Goal: Task Accomplishment & Management: Use online tool/utility

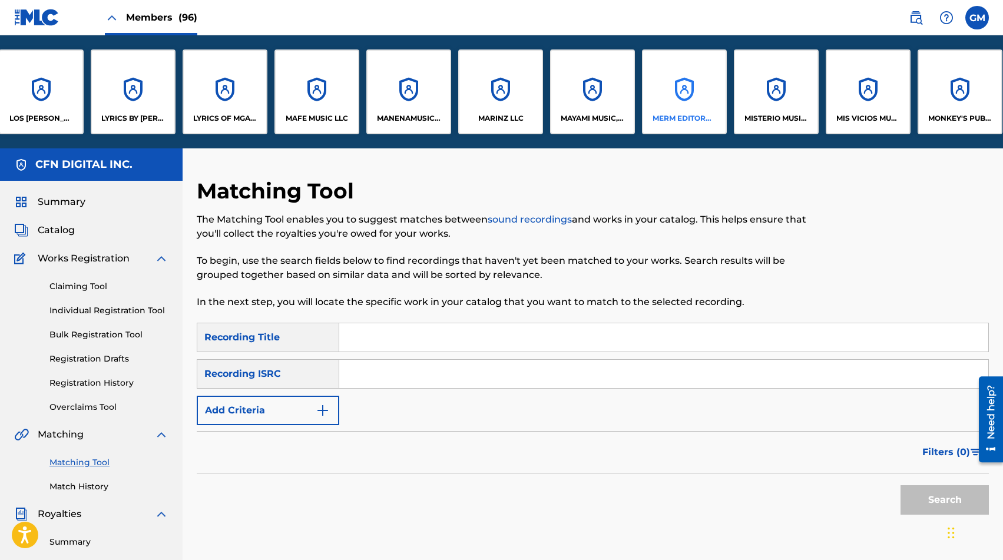
scroll to position [0, 5363]
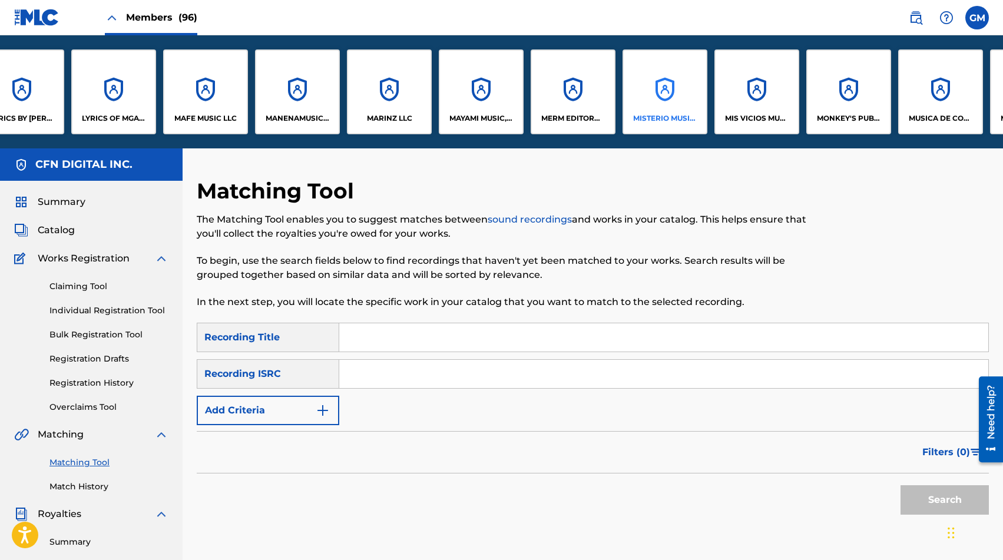
click at [703, 115] on div "MISTERIO MUSIC, LLC" at bounding box center [664, 91] width 85 height 85
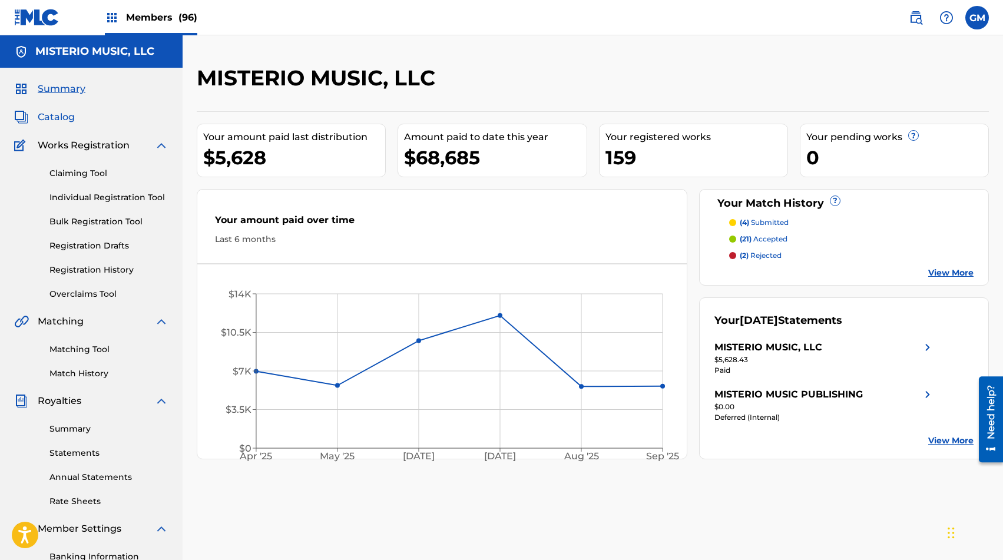
click at [53, 120] on span "Catalog" at bounding box center [56, 117] width 37 height 14
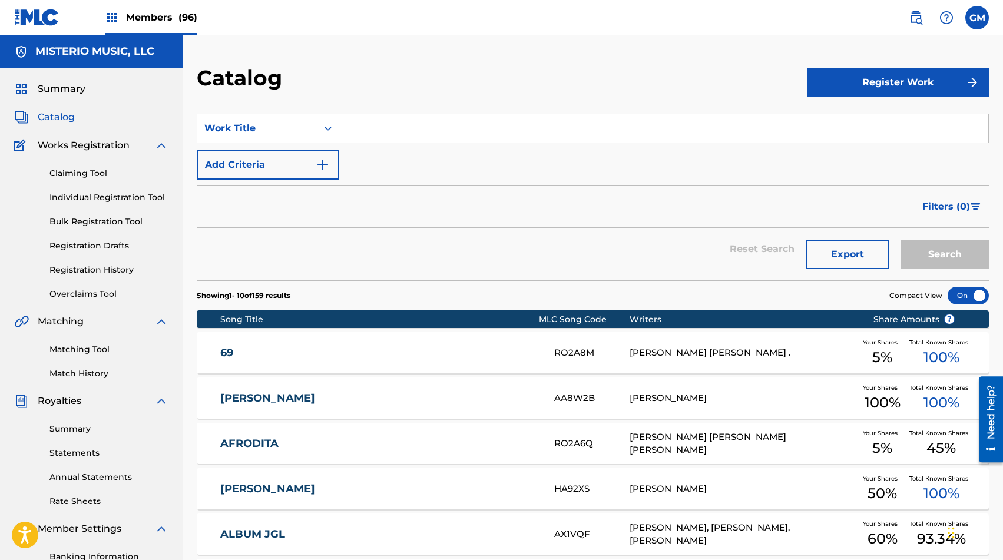
click at [405, 142] on input "Search Form" at bounding box center [663, 128] width 649 height 28
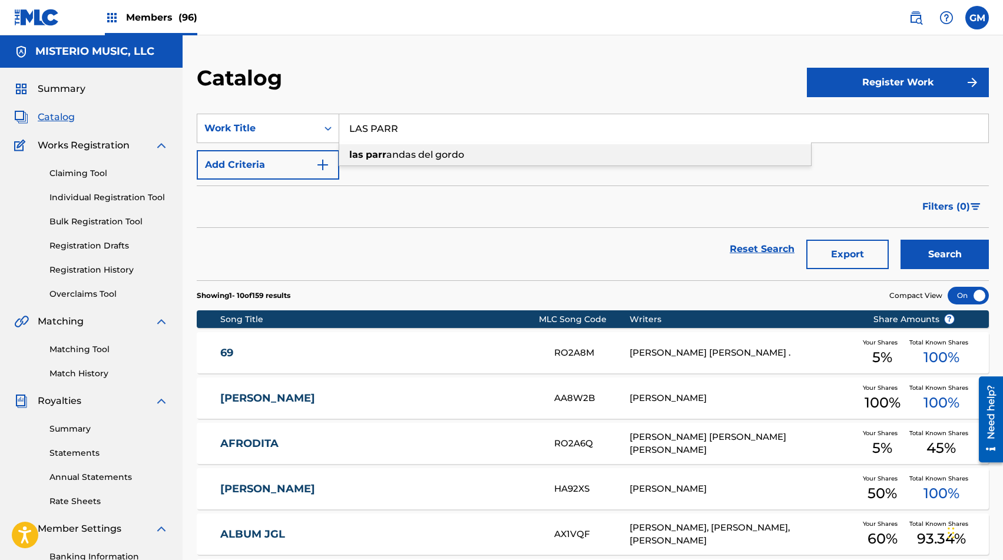
click at [553, 157] on div "las parr andas del gordo" at bounding box center [575, 154] width 472 height 21
type input "las parrandas del gordo"
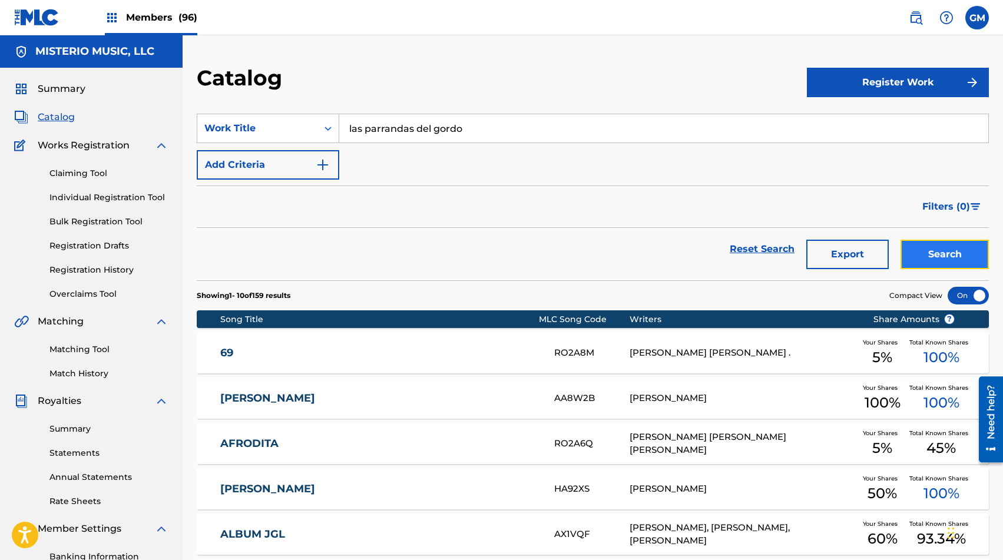
click at [947, 253] on button "Search" at bounding box center [944, 254] width 88 height 29
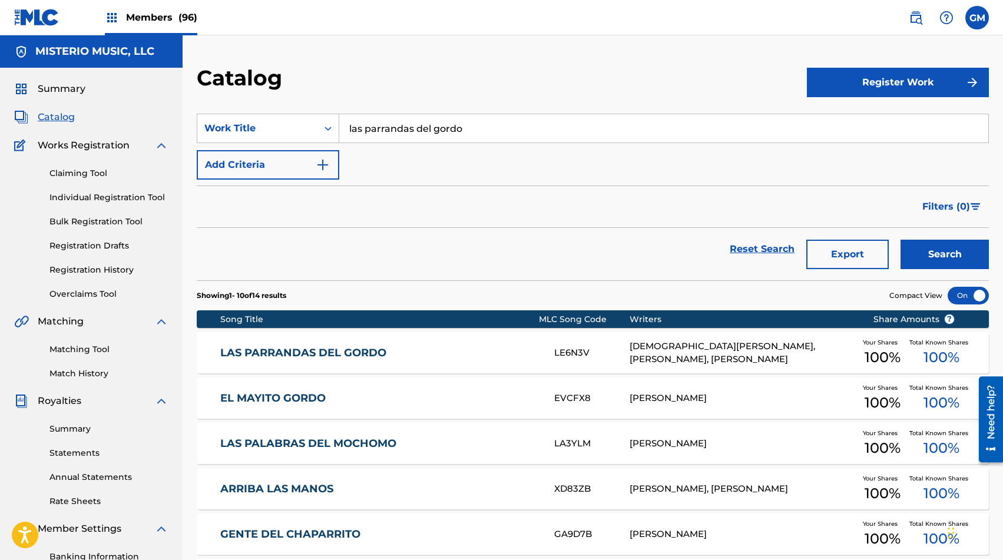
click at [375, 362] on div "LAS PARRANDAS DEL GORDO LE6N3V [DEMOGRAPHIC_DATA][PERSON_NAME], [PERSON_NAME], …" at bounding box center [593, 352] width 792 height 41
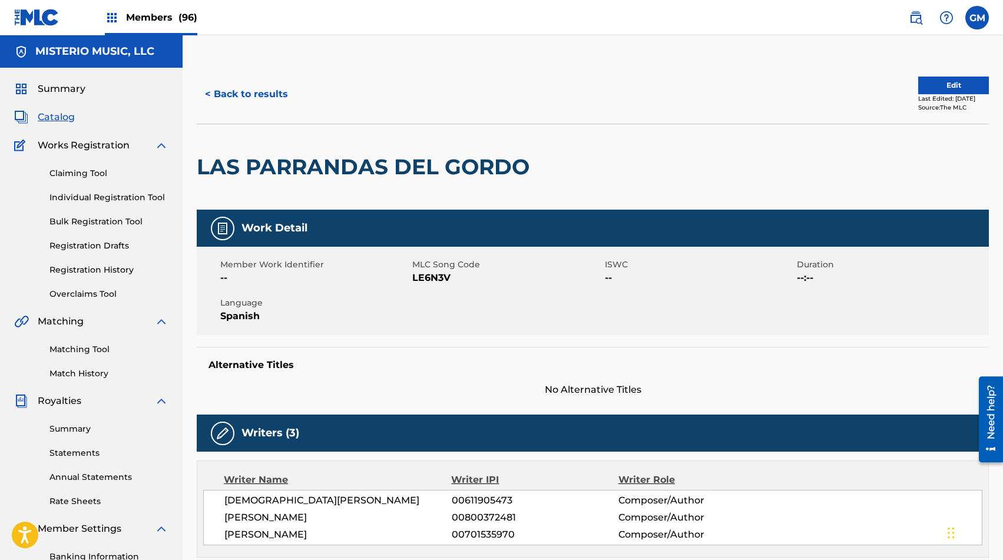
click at [437, 281] on span "LE6N3V" at bounding box center [506, 278] width 189 height 14
copy span "LE6N3V"
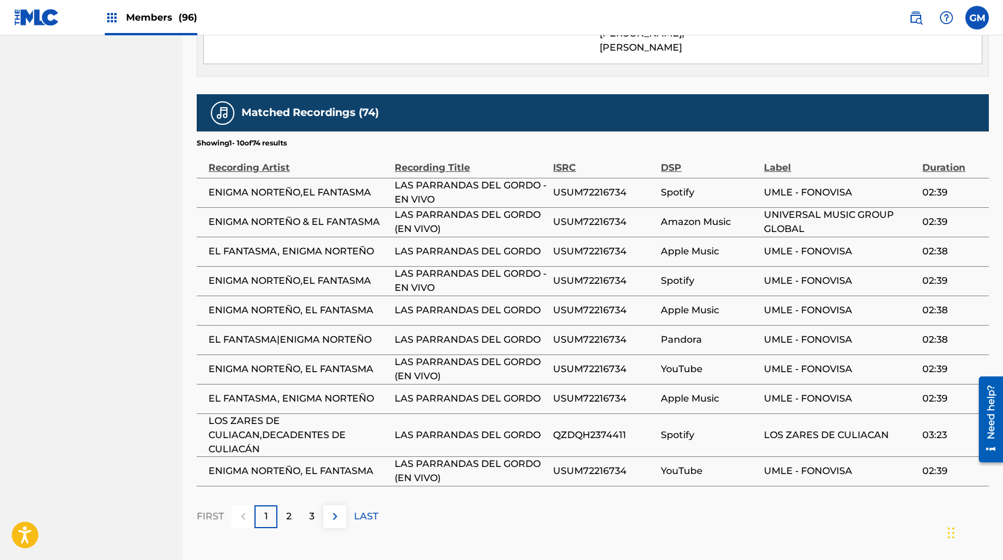
scroll to position [668, 0]
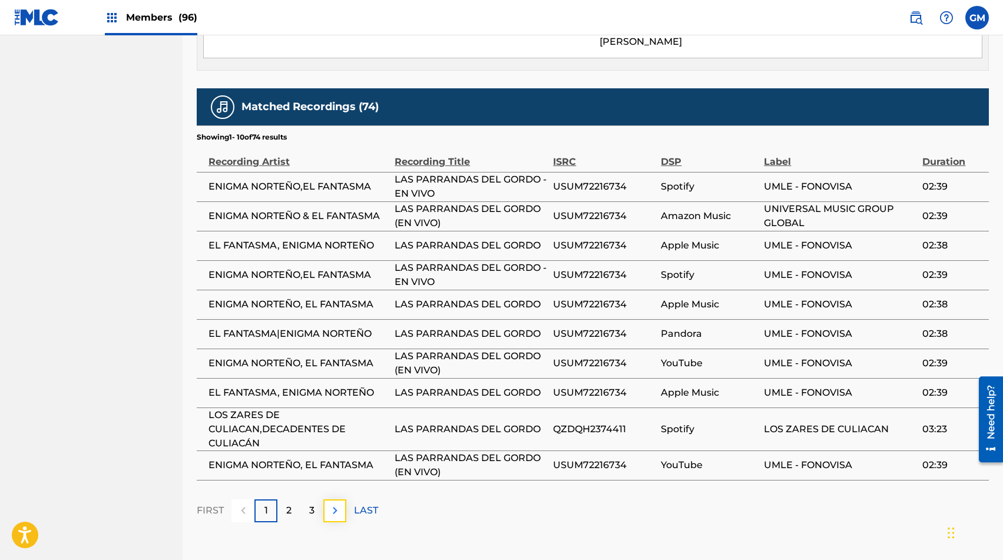
click at [333, 518] on img at bounding box center [335, 510] width 14 height 14
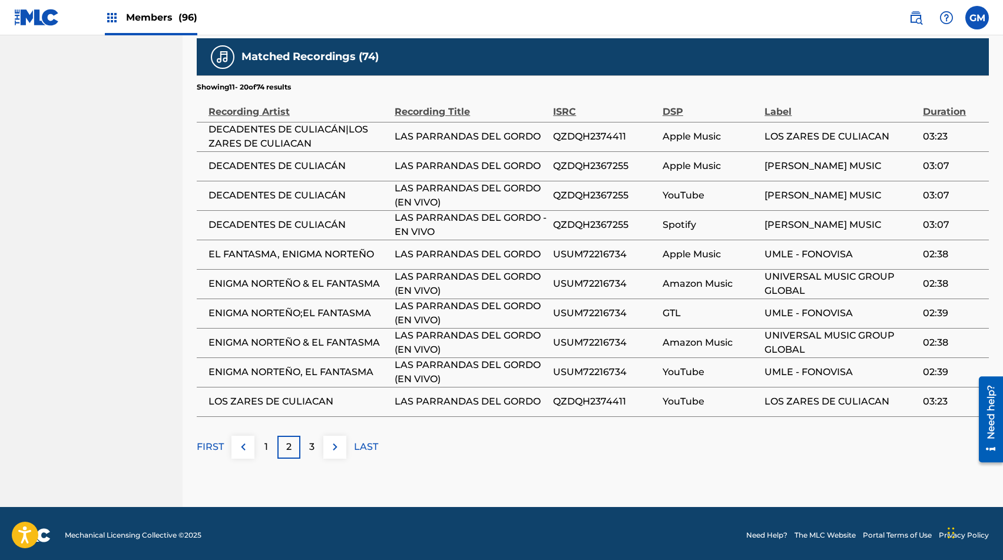
scroll to position [717, 0]
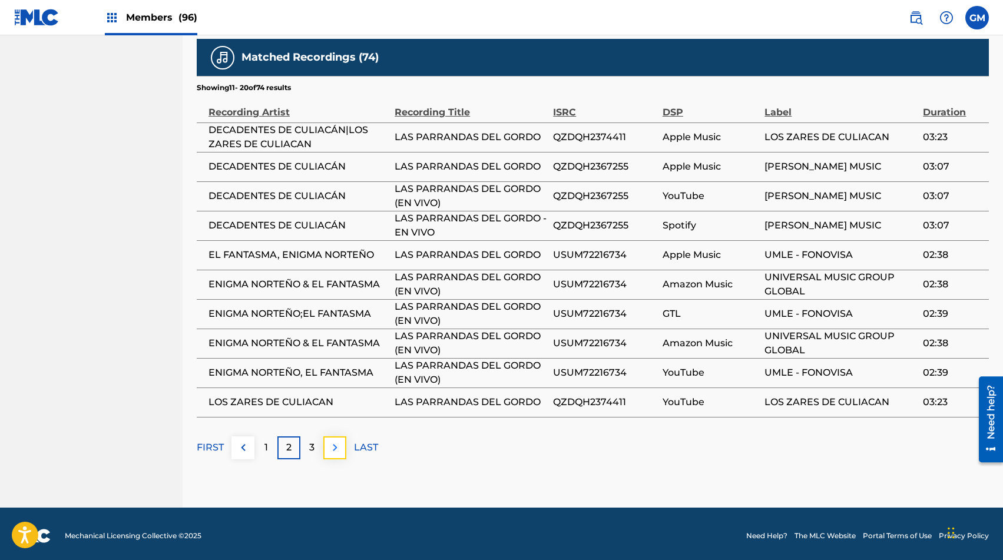
click at [337, 455] on img at bounding box center [335, 447] width 14 height 14
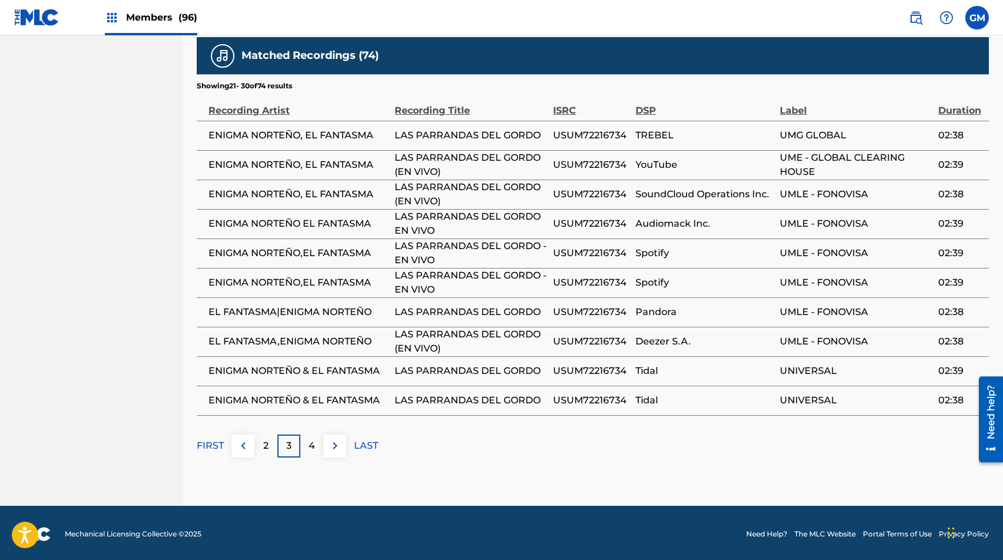
scroll to position [721, 0]
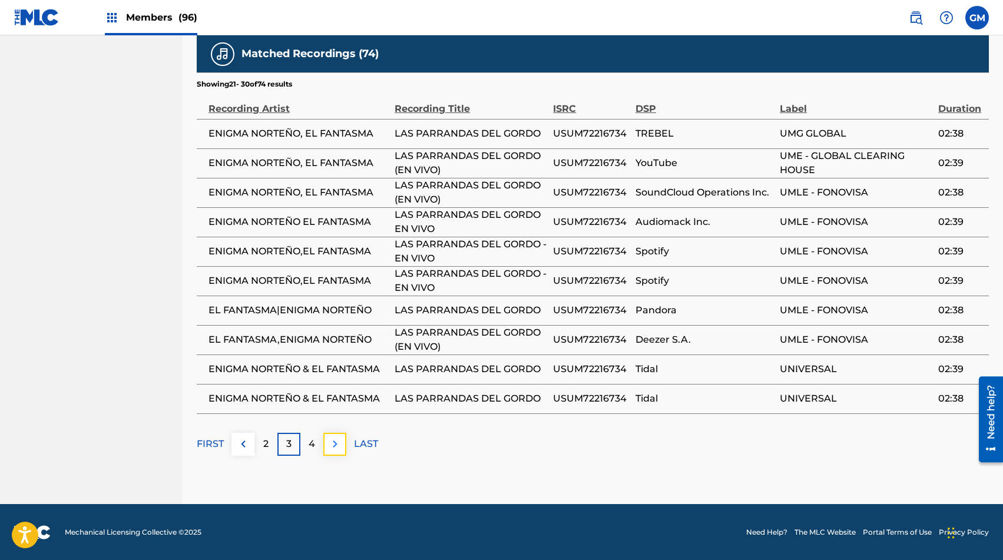
click at [338, 451] on img at bounding box center [335, 444] width 14 height 14
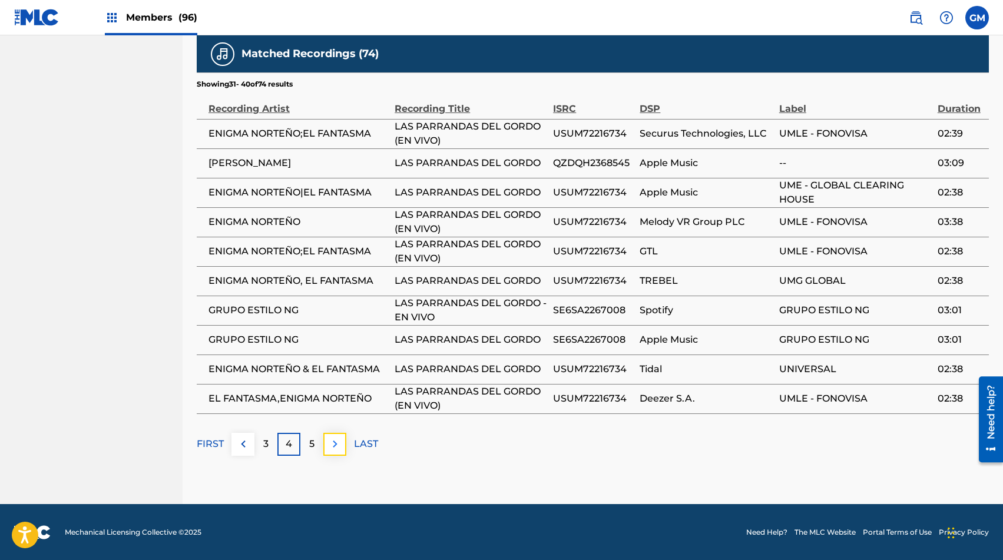
click at [340, 451] on img at bounding box center [335, 444] width 14 height 14
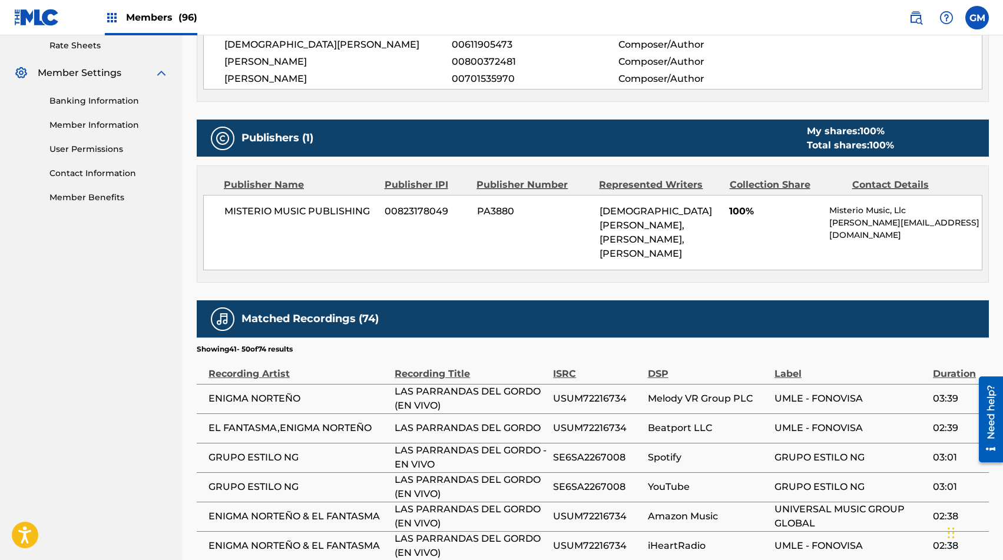
scroll to position [0, 0]
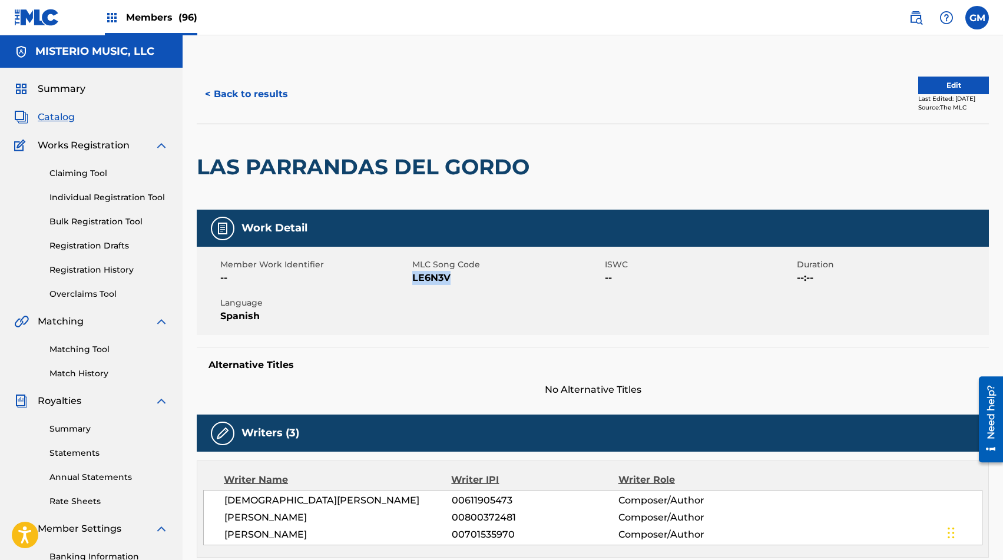
click at [67, 118] on span "Catalog" at bounding box center [56, 117] width 37 height 14
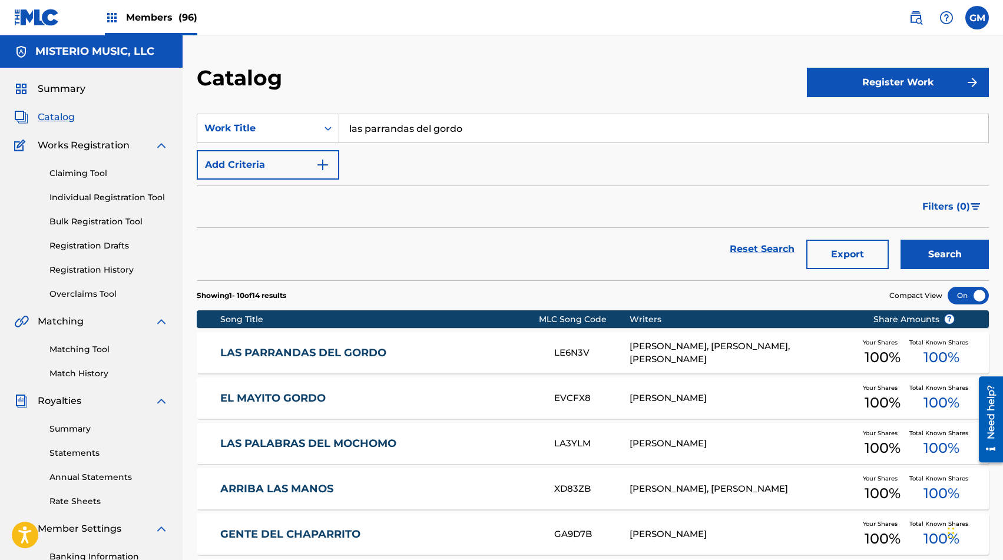
click at [429, 112] on section "SearchWithCriteria0b3ed9b1-b0bf-422a-a9e4-1926e904669e Work Title las parrandas…" at bounding box center [593, 190] width 792 height 181
click at [425, 122] on input "las parrandas del gordo" at bounding box center [663, 128] width 649 height 28
click at [105, 347] on link "Matching Tool" at bounding box center [108, 349] width 119 height 12
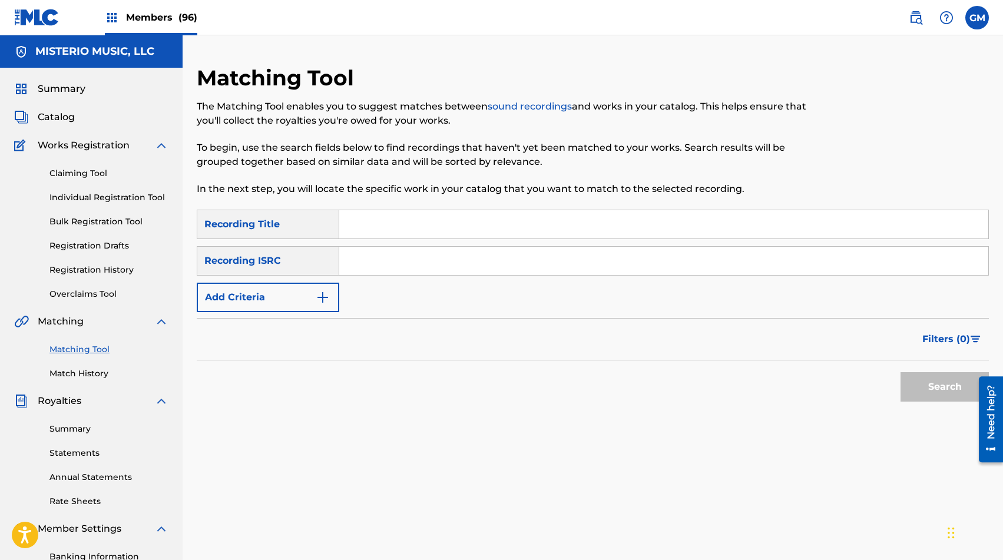
click at [354, 231] on input "Search Form" at bounding box center [663, 224] width 649 height 28
type input "LAS PARRANDAS DEL GORDO"
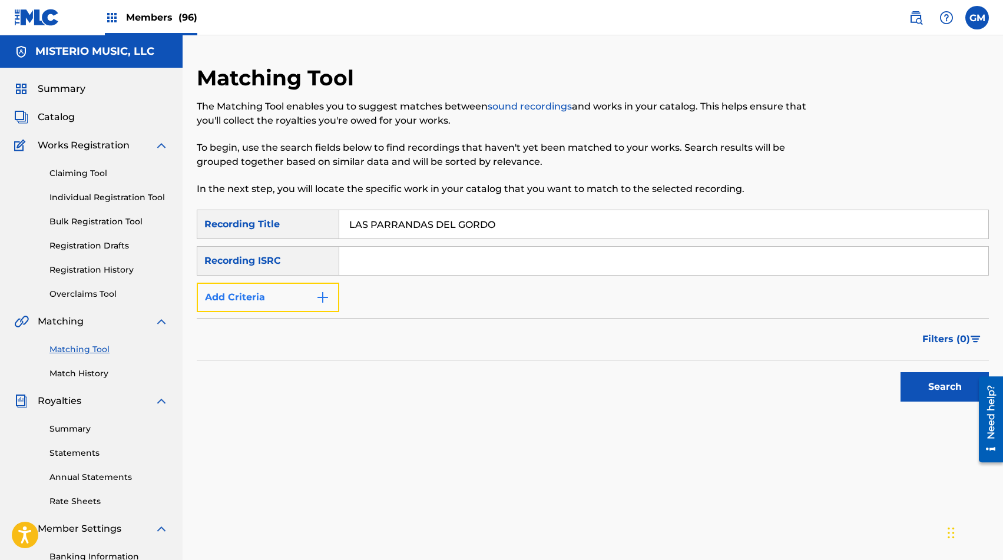
click at [244, 301] on button "Add Criteria" at bounding box center [268, 297] width 143 height 29
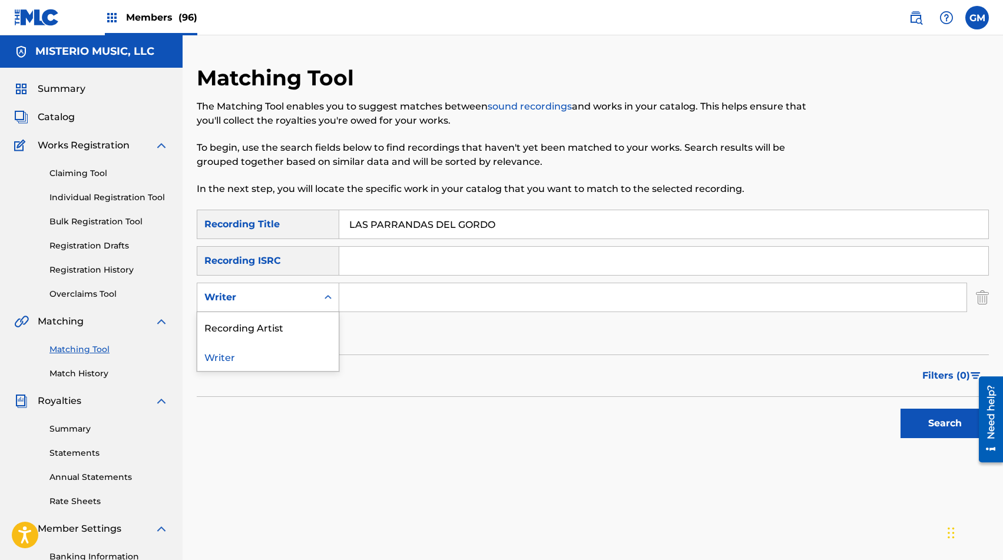
click at [244, 301] on div "Writer" at bounding box center [257, 297] width 106 height 14
click at [244, 323] on div "Recording Artist" at bounding box center [267, 326] width 141 height 29
click at [401, 284] on input "Search Form" at bounding box center [652, 297] width 627 height 28
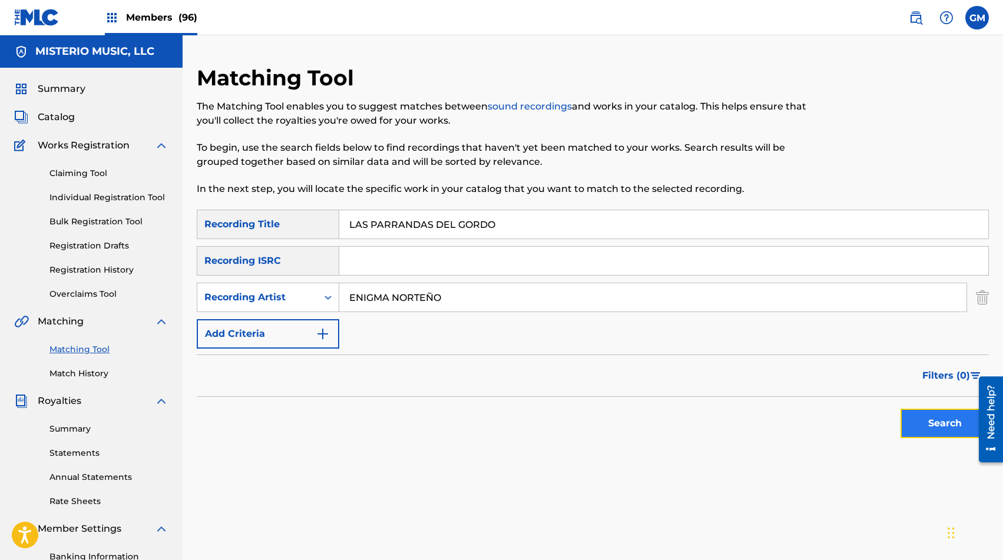
click at [929, 435] on button "Search" at bounding box center [944, 423] width 88 height 29
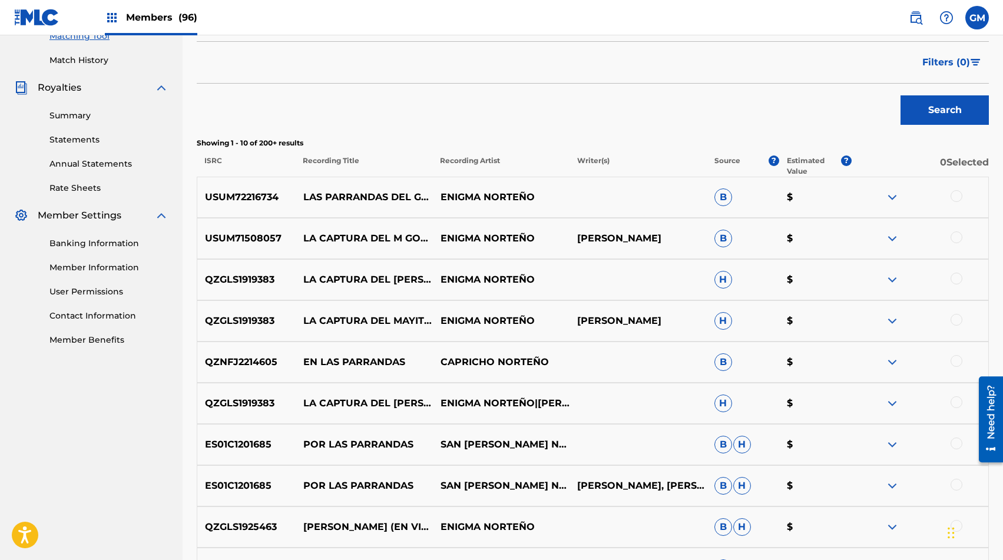
scroll to position [328, 0]
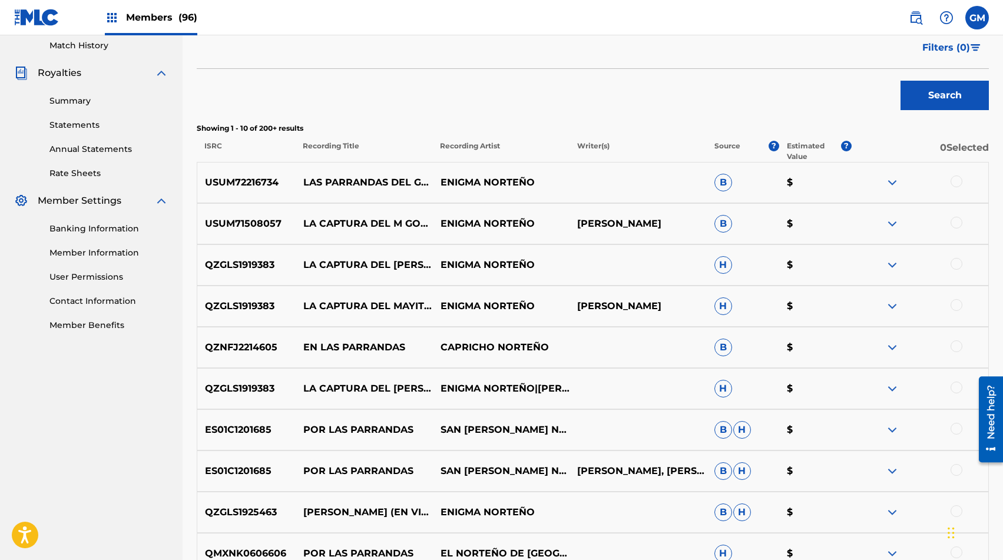
click at [952, 180] on div at bounding box center [956, 181] width 12 height 12
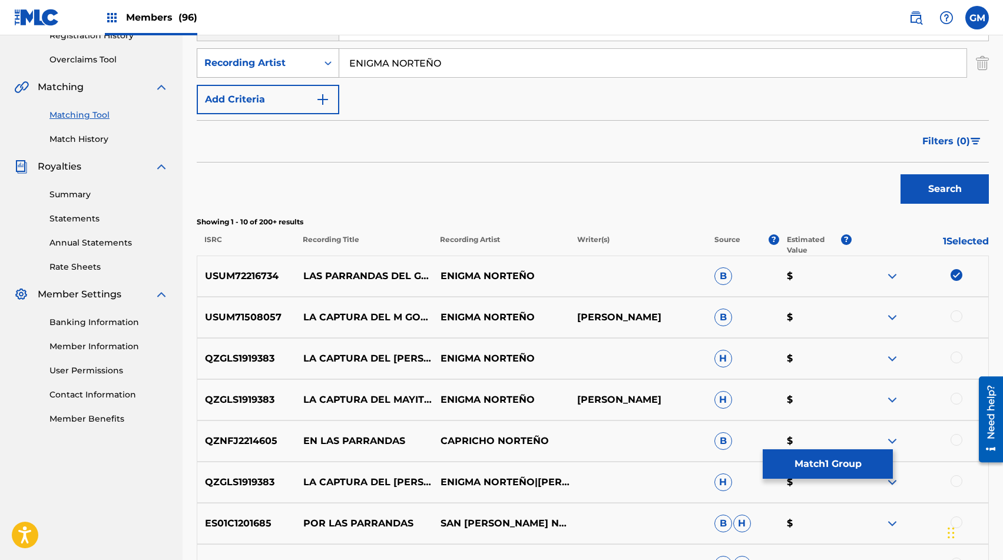
scroll to position [233, 0]
click at [382, 68] on input "ENIGMA NORTEÑO" at bounding box center [652, 64] width 627 height 28
click at [916, 190] on button "Search" at bounding box center [944, 189] width 88 height 29
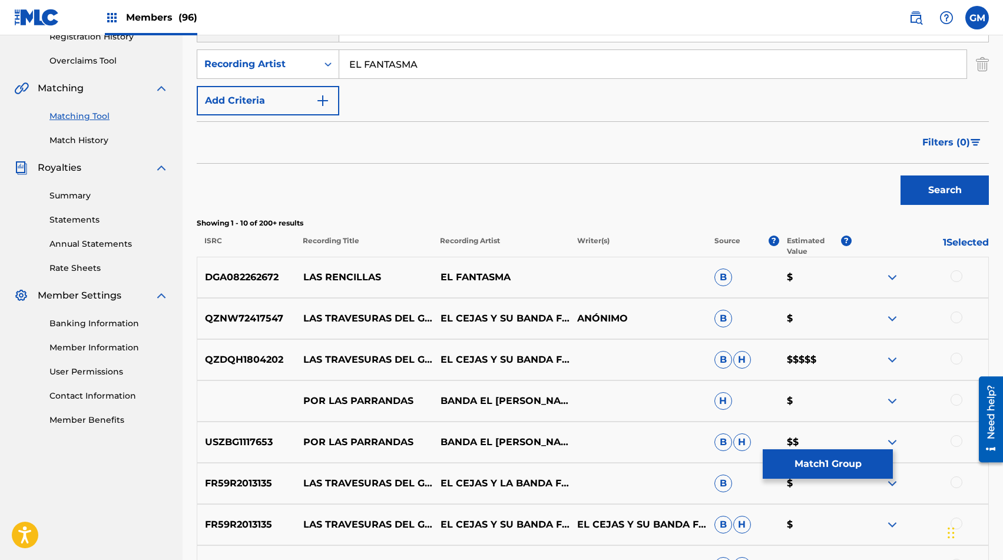
click at [442, 61] on input "EL FANTASMA" at bounding box center [652, 64] width 627 height 28
paste input "LOS ZARES DE CULIACAN & DECADENTES DE CULIACAN"
click at [900, 175] on button "Search" at bounding box center [944, 189] width 88 height 29
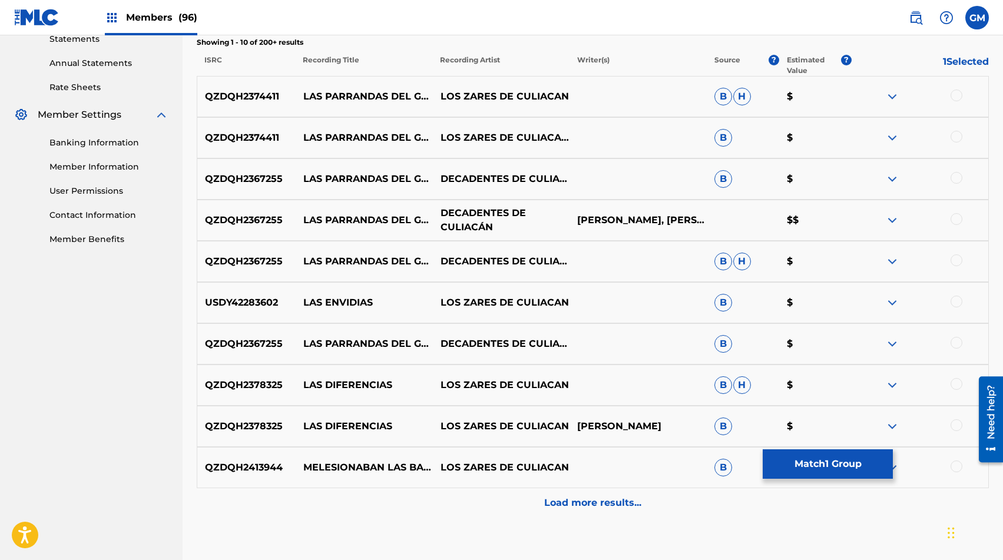
scroll to position [423, 0]
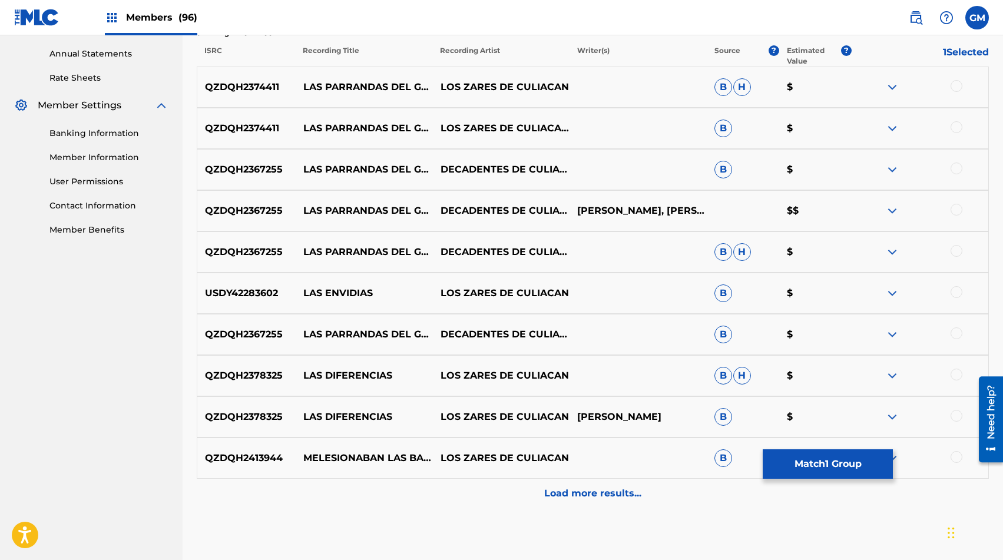
click at [951, 330] on div at bounding box center [956, 333] width 12 height 12
click at [960, 254] on div at bounding box center [956, 251] width 12 height 12
click at [957, 209] on div at bounding box center [956, 210] width 12 height 12
click at [961, 170] on div at bounding box center [956, 169] width 12 height 12
click at [955, 129] on div at bounding box center [956, 127] width 12 height 12
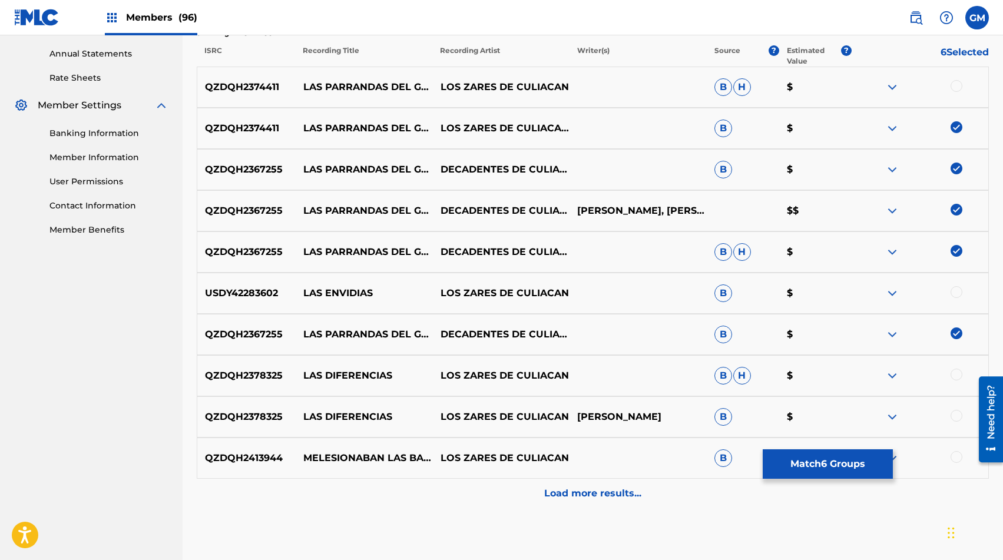
click at [955, 87] on div at bounding box center [956, 86] width 12 height 12
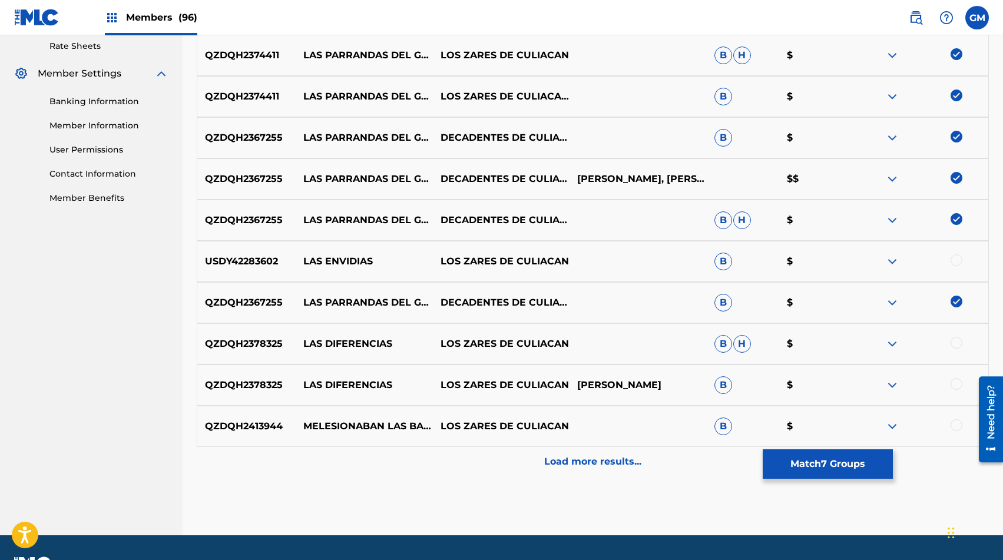
scroll to position [487, 0]
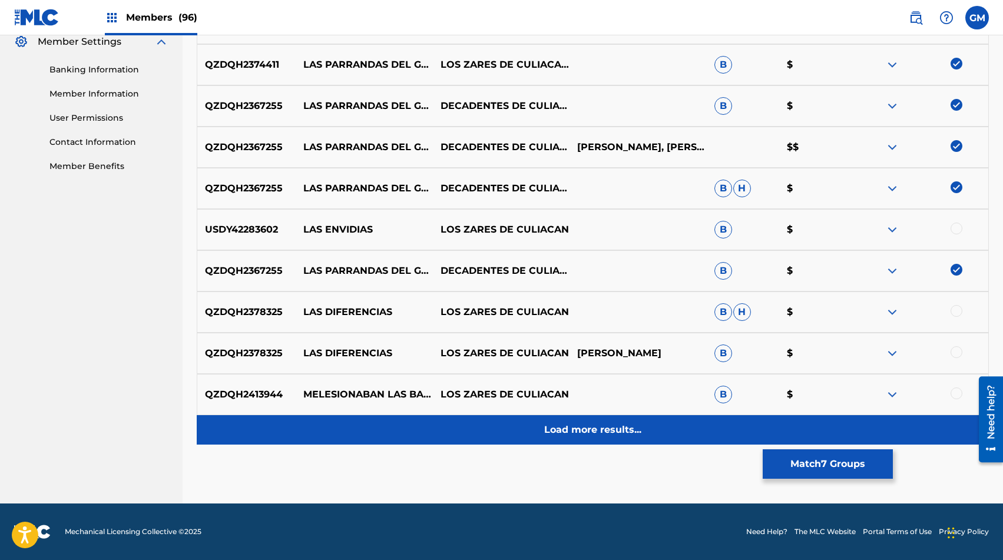
click at [566, 432] on p "Load more results..." at bounding box center [592, 430] width 97 height 14
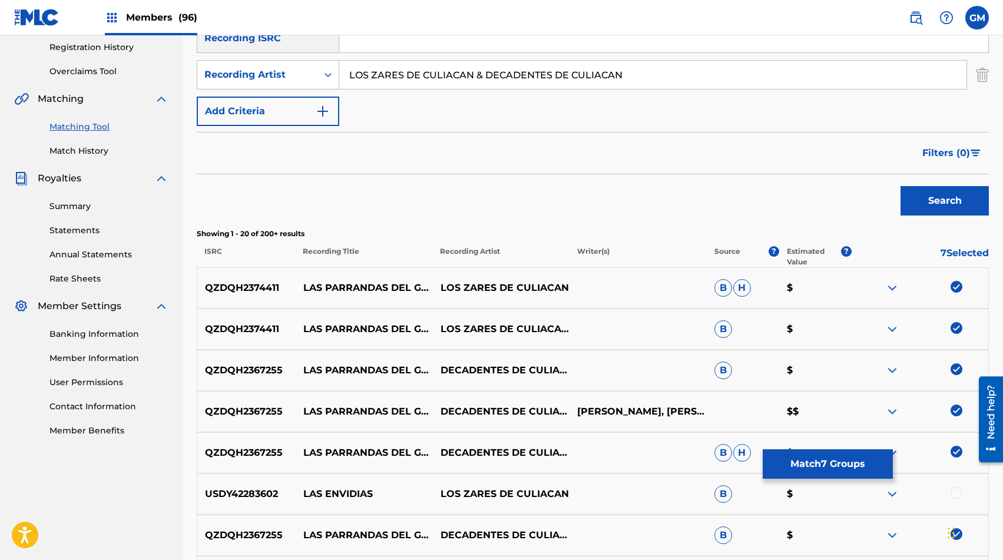
scroll to position [188, 0]
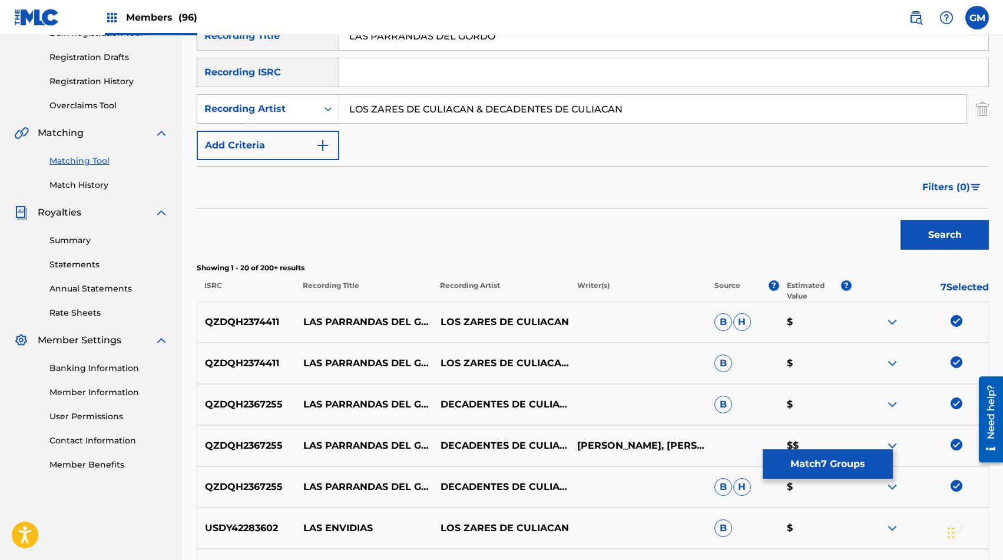
click at [407, 112] on input "LOS ZARES DE CULIACAN & DECADENTES DE CULIACAN" at bounding box center [652, 109] width 627 height 28
paste input "[PERSON_NAME]"
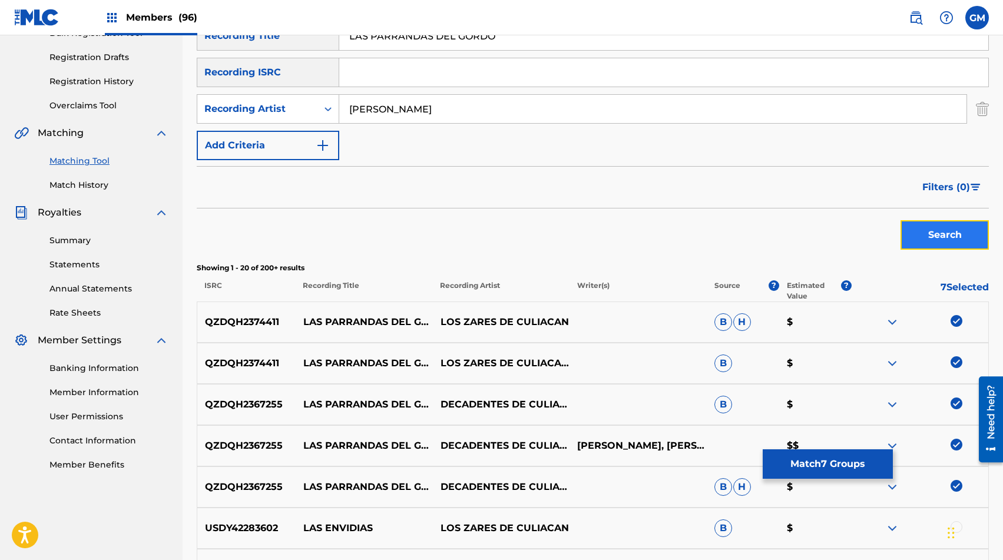
click at [915, 232] on button "Search" at bounding box center [944, 234] width 88 height 29
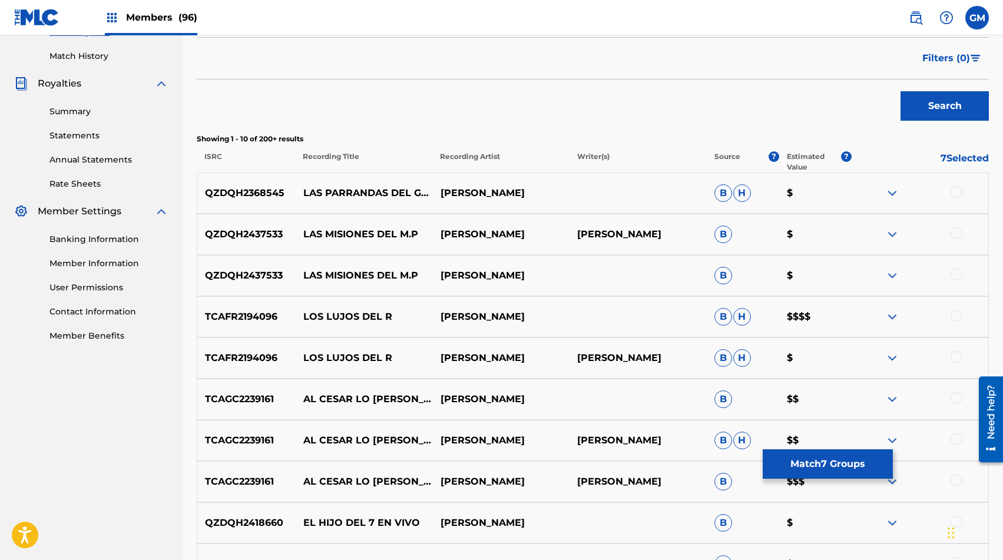
scroll to position [324, 0]
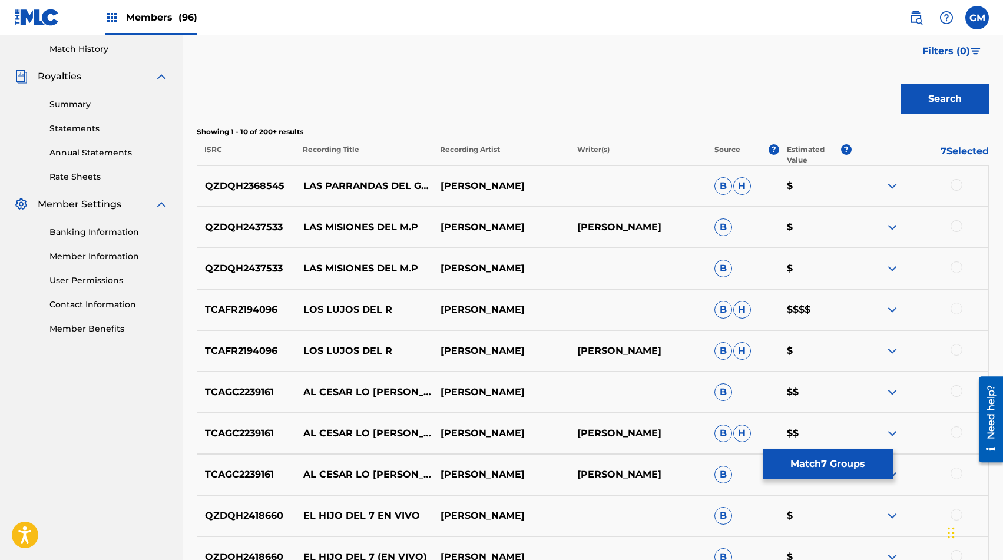
click at [955, 184] on div at bounding box center [956, 185] width 12 height 12
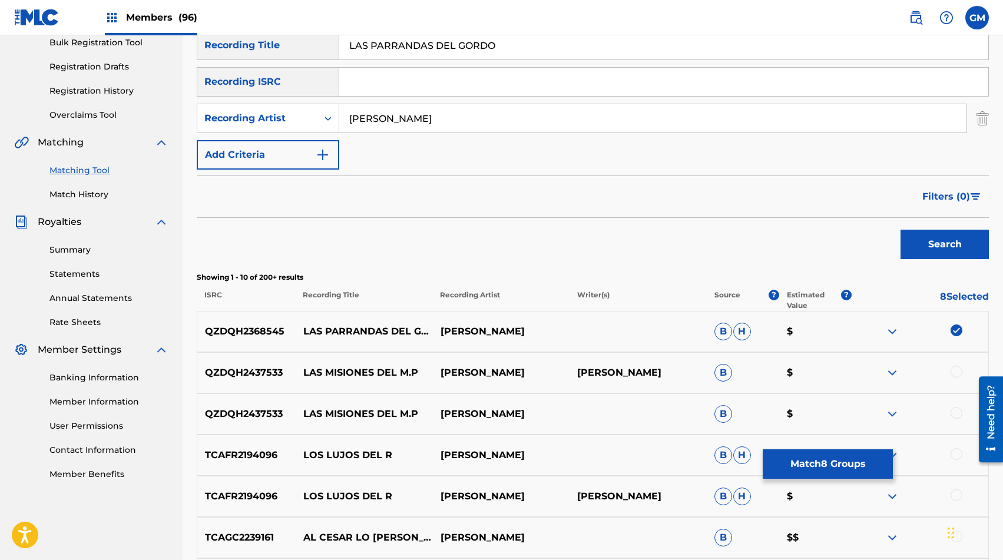
scroll to position [165, 0]
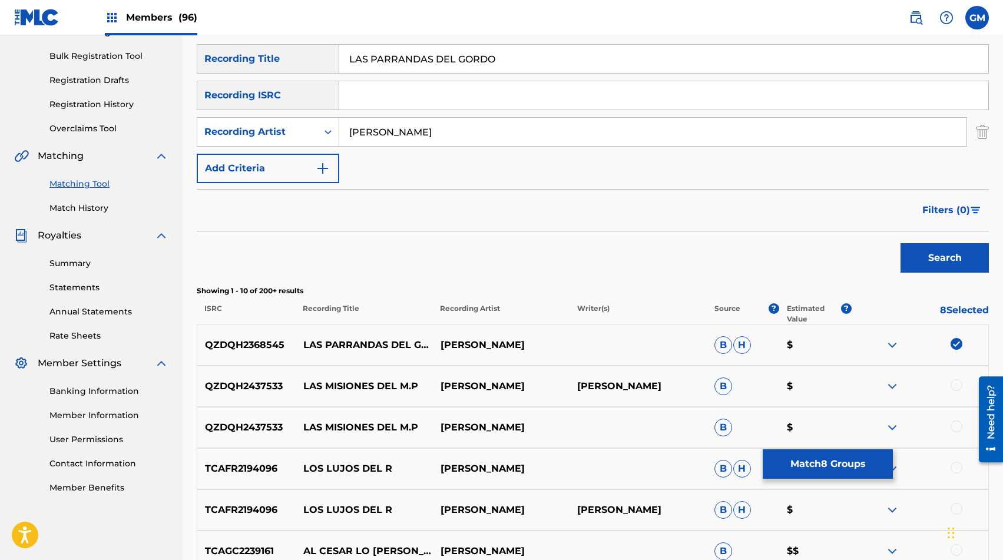
click at [413, 135] on input "[PERSON_NAME]" at bounding box center [652, 132] width 627 height 28
paste input "GRUPO ESTILO NG"
click at [915, 250] on button "Search" at bounding box center [944, 257] width 88 height 29
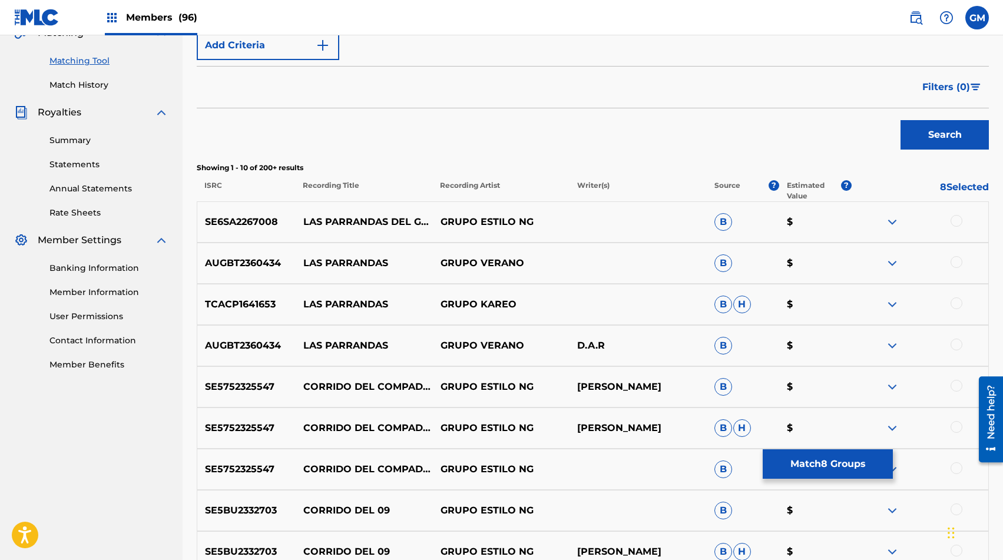
scroll to position [293, 0]
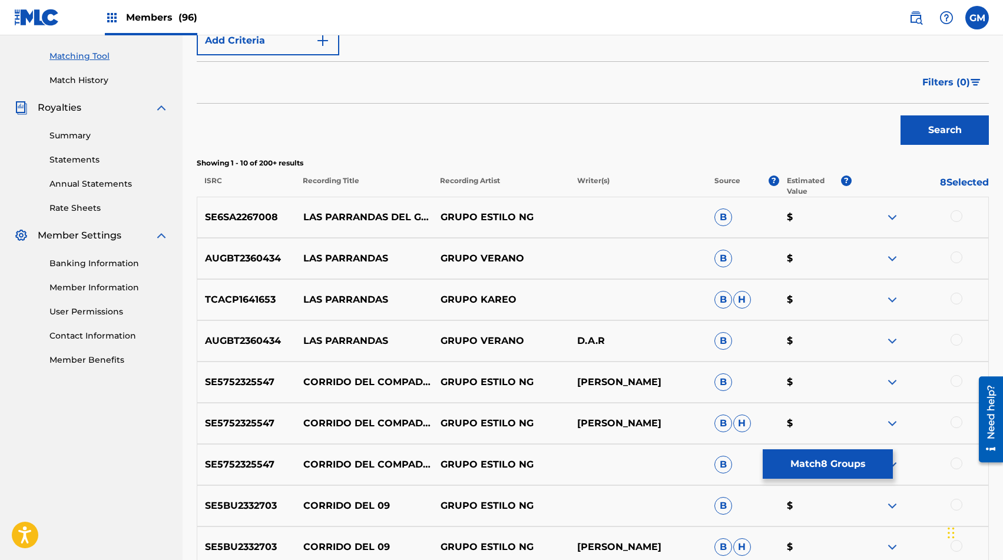
click at [955, 211] on div at bounding box center [956, 216] width 12 height 12
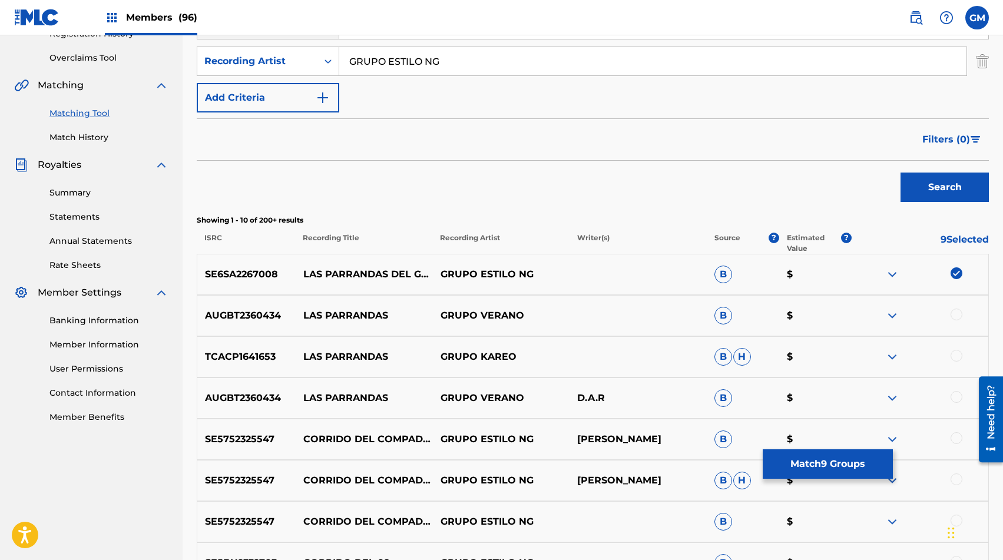
scroll to position [173, 0]
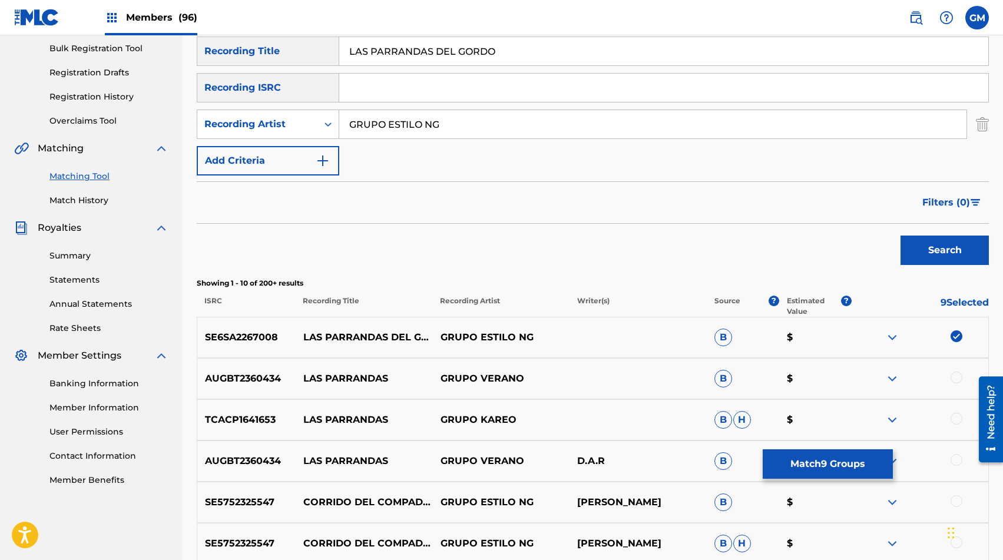
click at [448, 127] on input "GRUPO ESTILO NG" at bounding box center [652, 124] width 627 height 28
paste input "RS7"
click at [931, 252] on button "Search" at bounding box center [944, 250] width 88 height 29
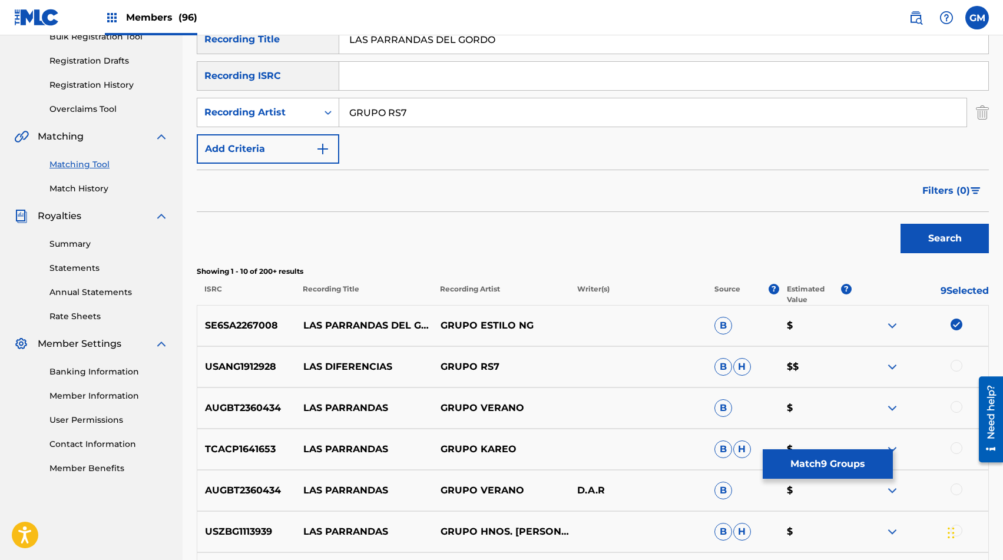
scroll to position [18, 0]
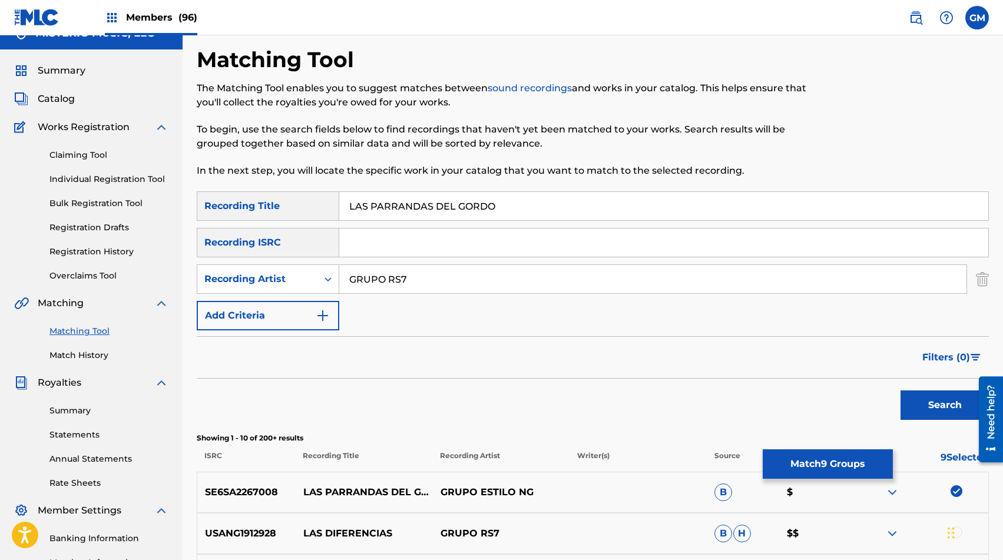
click at [426, 271] on input "GRUPO RS7" at bounding box center [652, 279] width 627 height 28
click at [426, 270] on input "GRUPO RS7" at bounding box center [652, 279] width 627 height 28
type input "OTRO NIVEL"
click at [947, 415] on button "Search" at bounding box center [944, 404] width 88 height 29
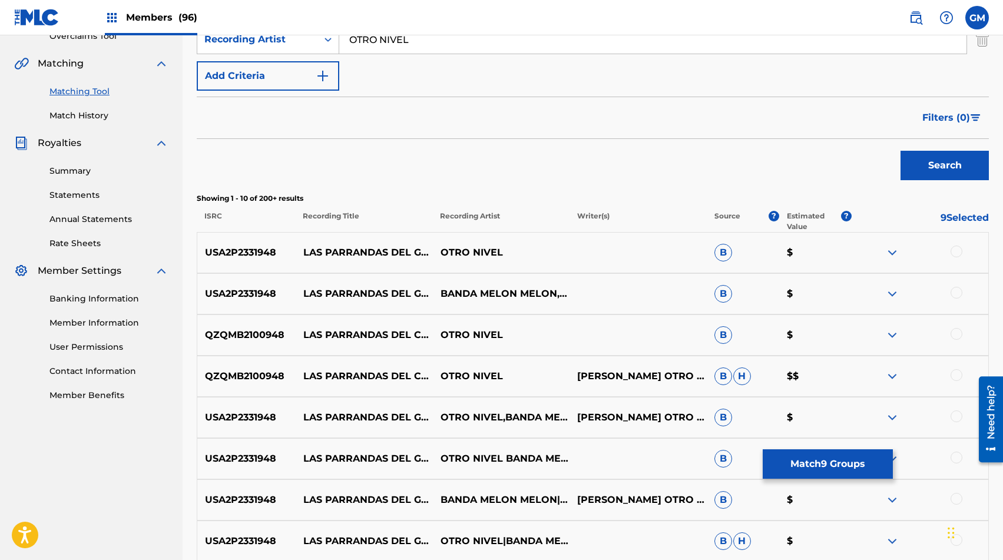
scroll to position [266, 0]
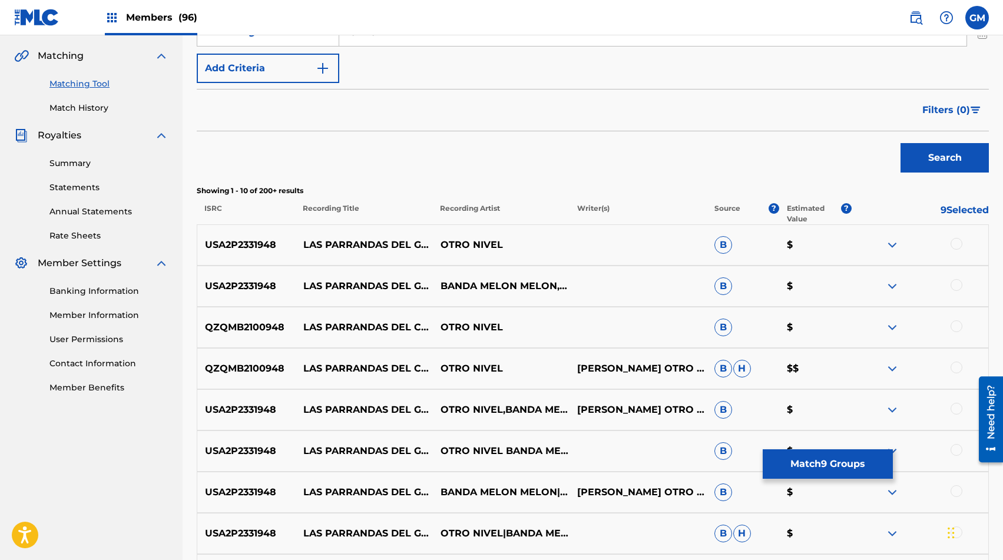
click at [955, 286] on div at bounding box center [956, 285] width 12 height 12
click at [955, 239] on div at bounding box center [956, 244] width 12 height 12
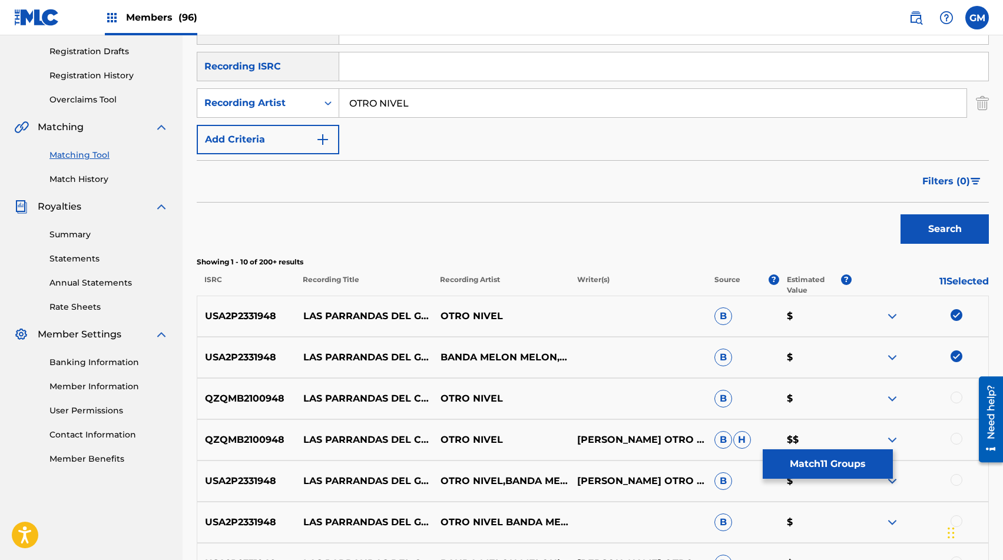
scroll to position [178, 0]
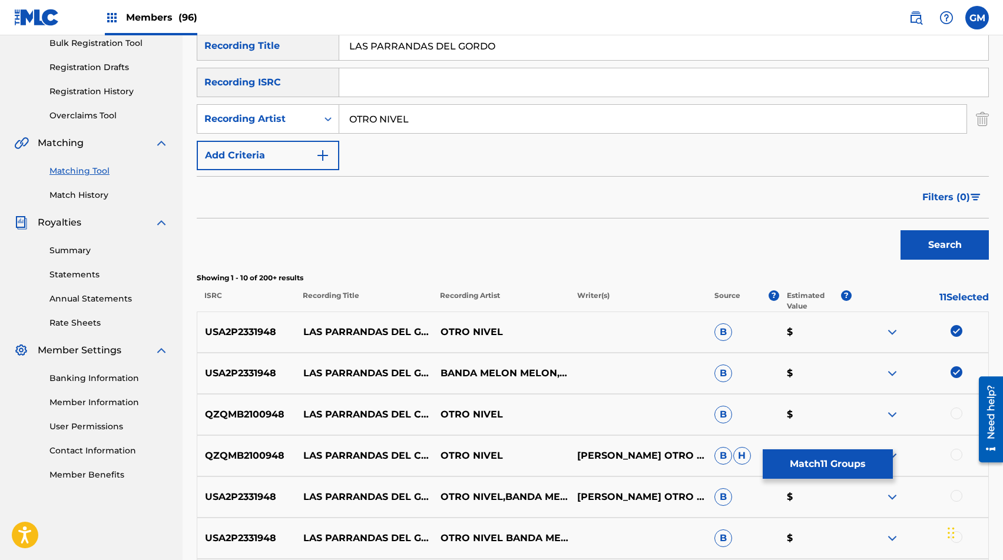
click at [637, 132] on input "OTRO NIVEL" at bounding box center [652, 119] width 627 height 28
type input "BANDA MELON"
click at [928, 250] on button "Search" at bounding box center [944, 244] width 88 height 29
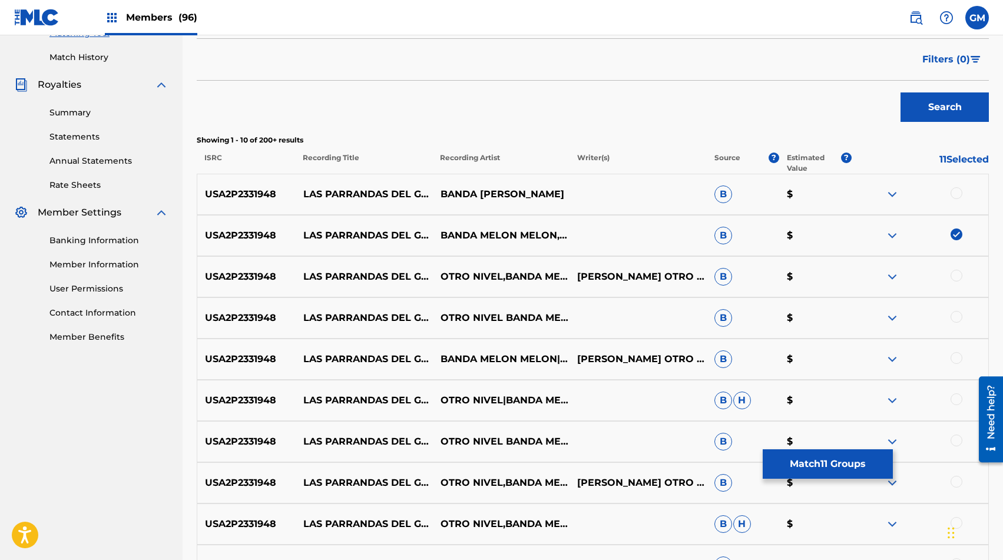
scroll to position [339, 0]
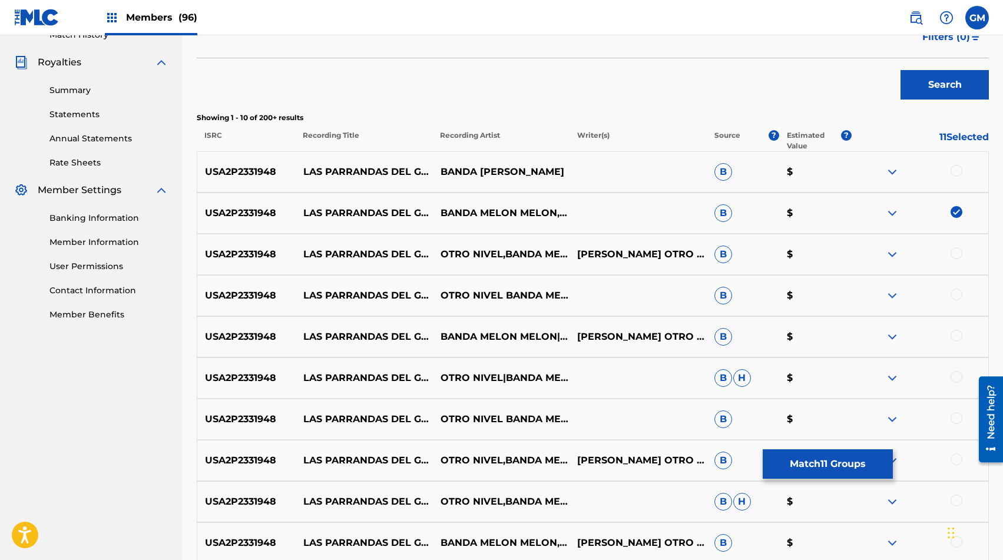
click at [953, 170] on div at bounding box center [956, 171] width 12 height 12
click at [953, 336] on div at bounding box center [956, 336] width 12 height 12
click at [954, 292] on div at bounding box center [956, 295] width 12 height 12
click at [957, 256] on div at bounding box center [956, 253] width 12 height 12
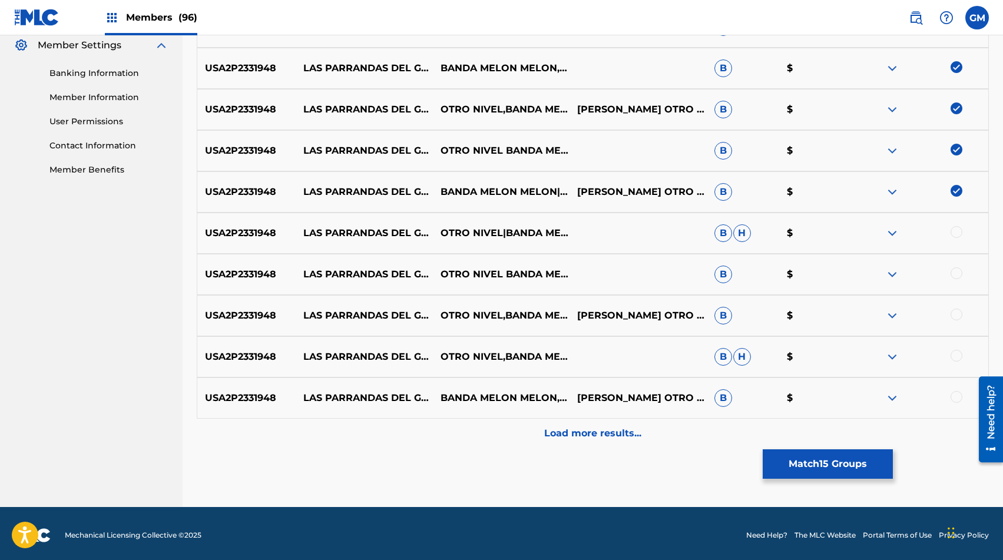
scroll to position [487, 0]
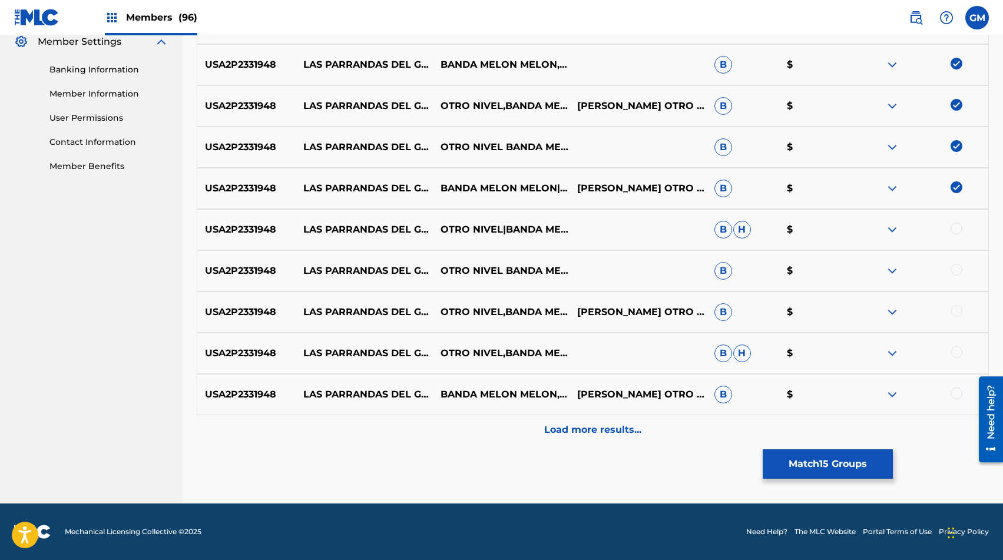
click at [956, 397] on div at bounding box center [956, 393] width 12 height 12
click at [955, 360] on div at bounding box center [919, 353] width 137 height 14
click at [955, 352] on div at bounding box center [956, 352] width 12 height 12
click at [956, 306] on div at bounding box center [956, 311] width 12 height 12
click at [958, 266] on div at bounding box center [956, 270] width 12 height 12
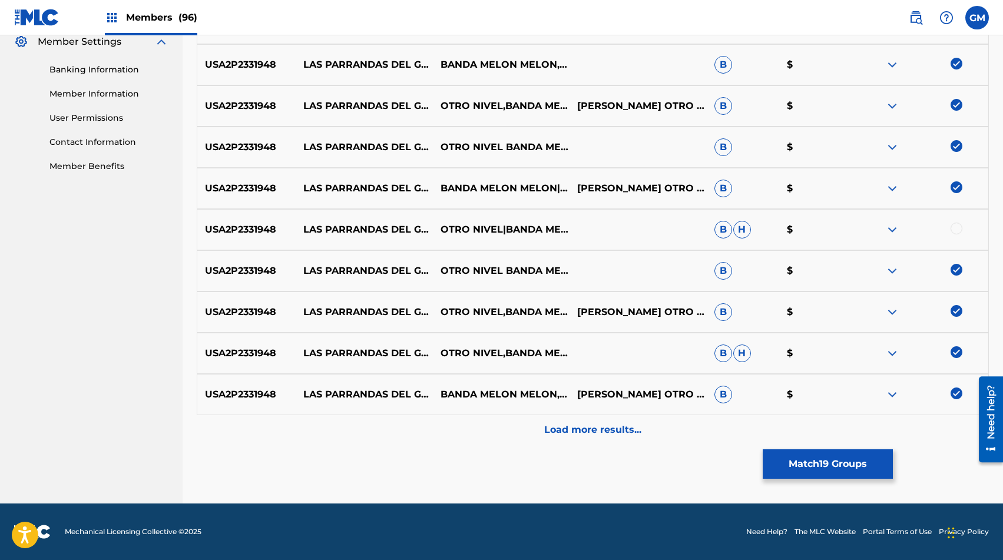
click at [961, 221] on div "USA2P2331948 LAS PARRANDAS DEL GORDO (EN VIVO) OTRO NIVEL|BANDA MELON MELON B H…" at bounding box center [593, 229] width 792 height 41
click at [959, 224] on div at bounding box center [956, 229] width 12 height 12
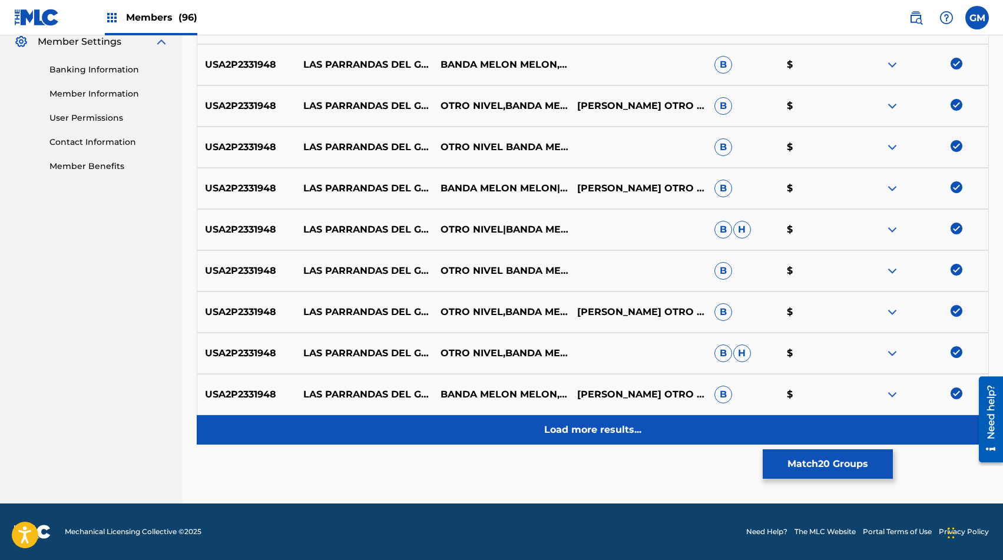
click at [608, 427] on p "Load more results..." at bounding box center [592, 430] width 97 height 14
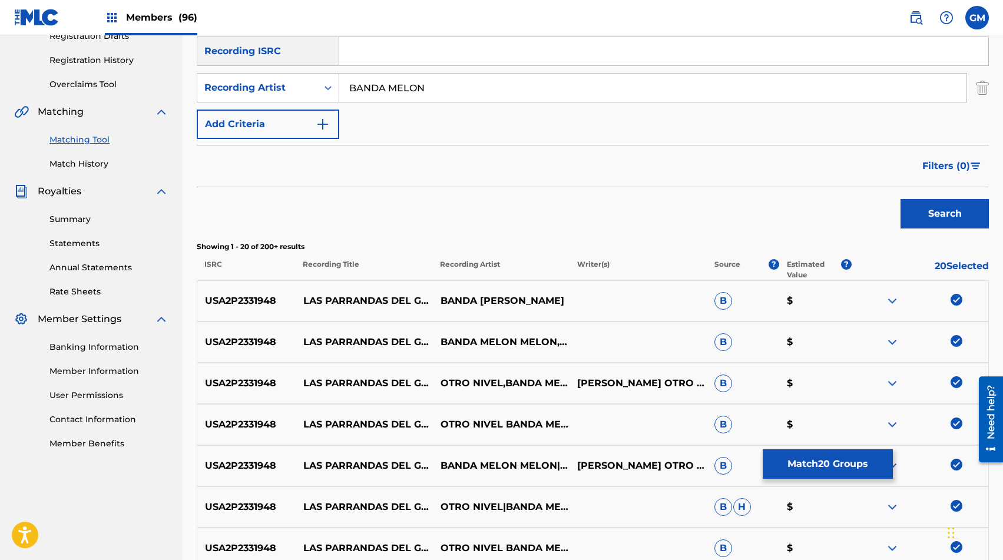
scroll to position [194, 0]
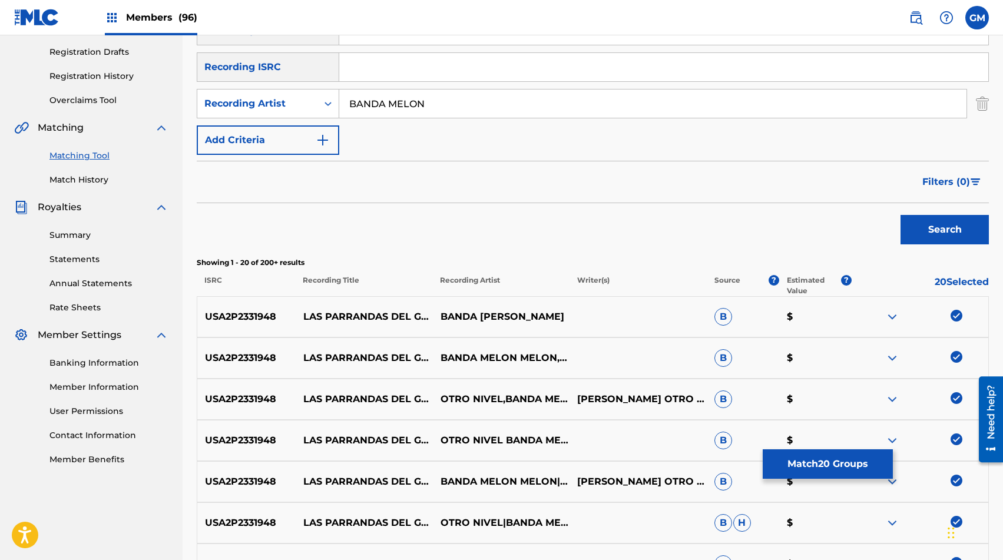
click at [410, 116] on input "BANDA MELON" at bounding box center [652, 104] width 627 height 28
click at [922, 215] on button "Search" at bounding box center [944, 229] width 88 height 29
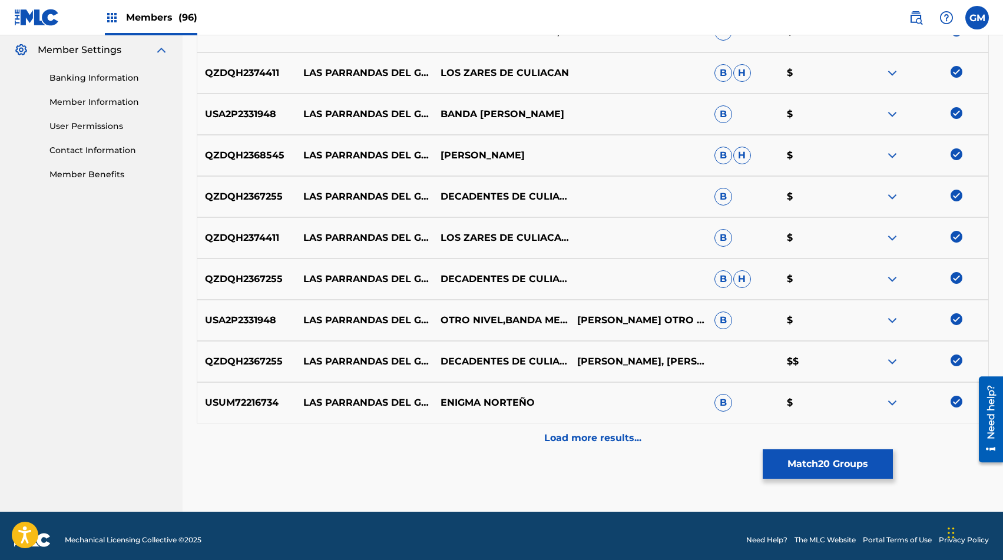
scroll to position [487, 0]
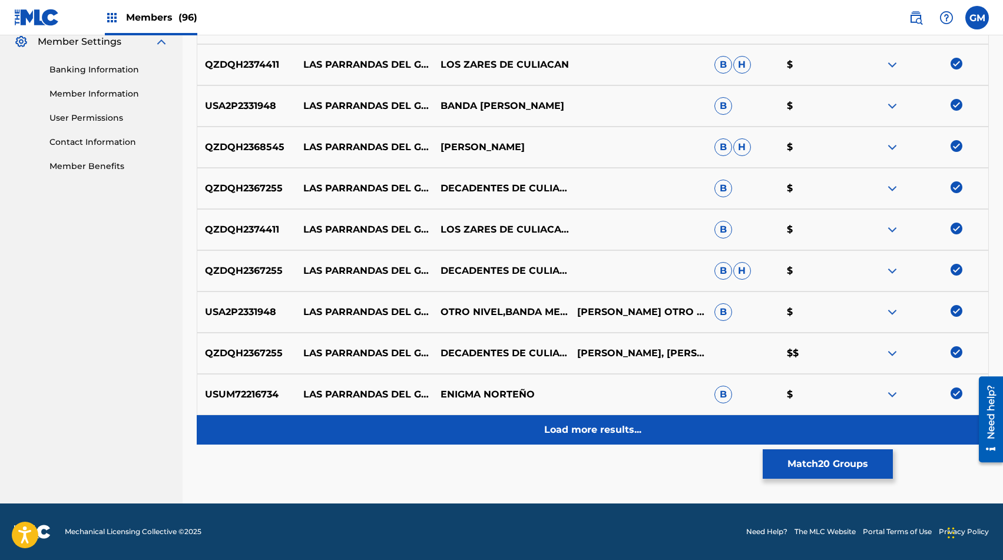
click at [599, 433] on p "Load more results..." at bounding box center [592, 430] width 97 height 14
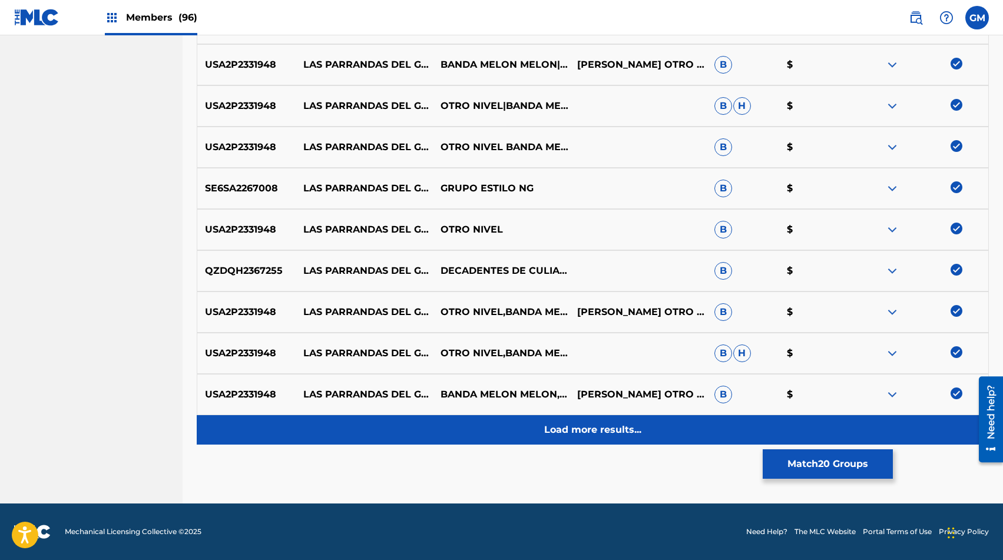
click at [598, 437] on div "Load more results..." at bounding box center [593, 429] width 792 height 29
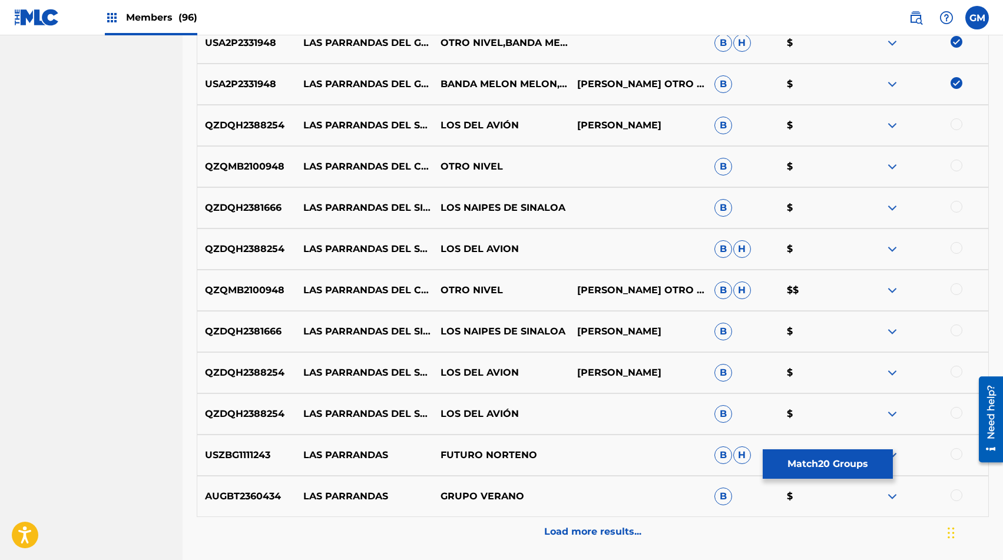
scroll to position [1214, 0]
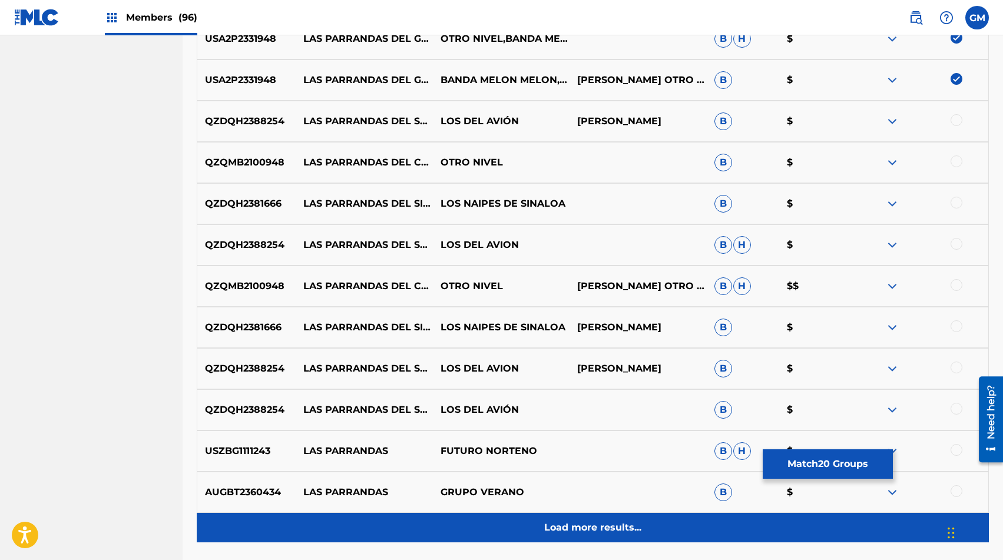
click at [546, 521] on p "Load more results..." at bounding box center [592, 528] width 97 height 14
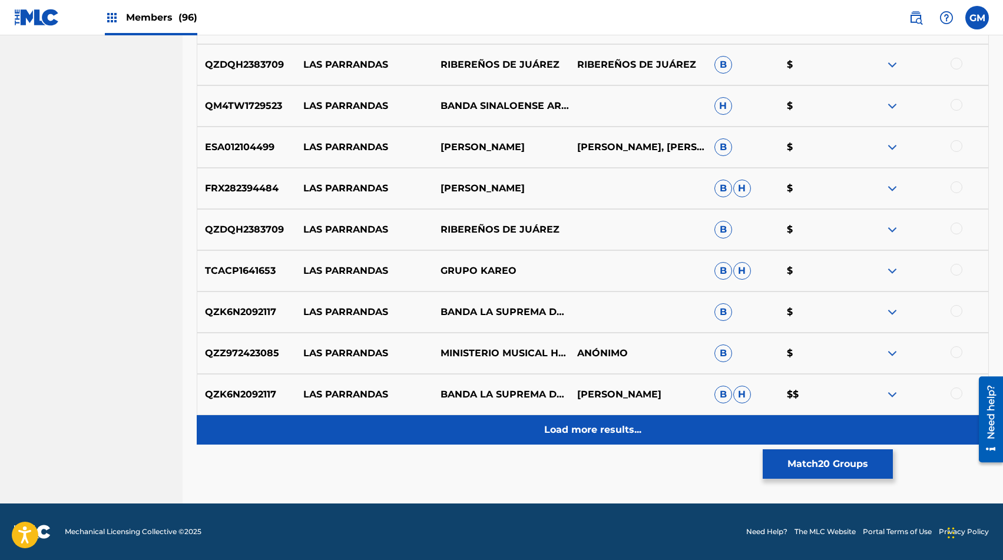
click at [581, 425] on p "Load more results..." at bounding box center [592, 430] width 97 height 14
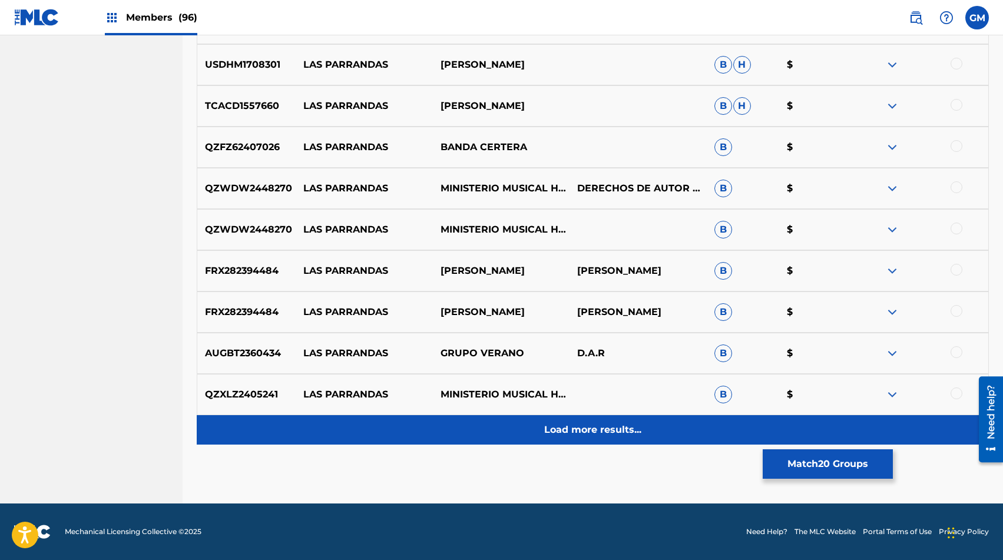
click at [582, 426] on p "Load more results..." at bounding box center [592, 430] width 97 height 14
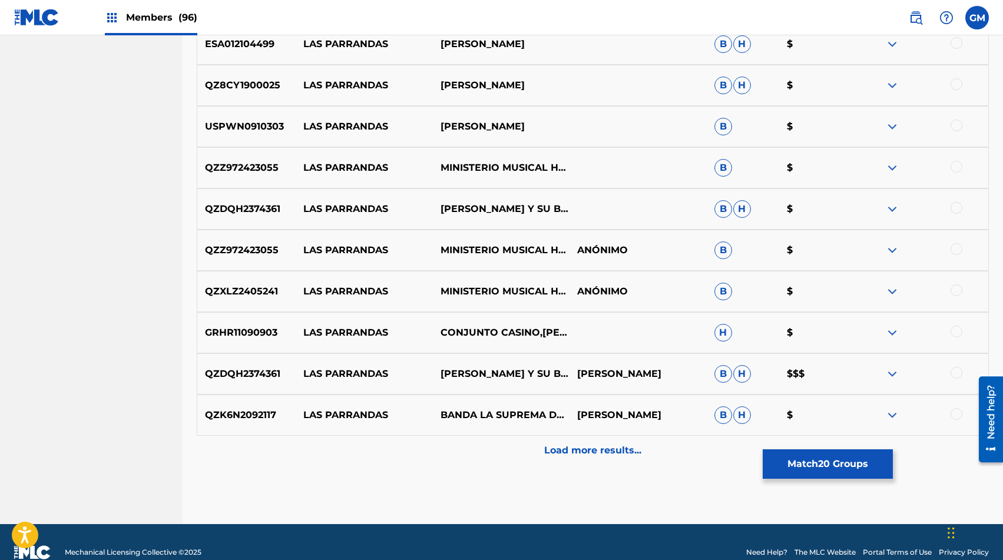
scroll to position [2529, 0]
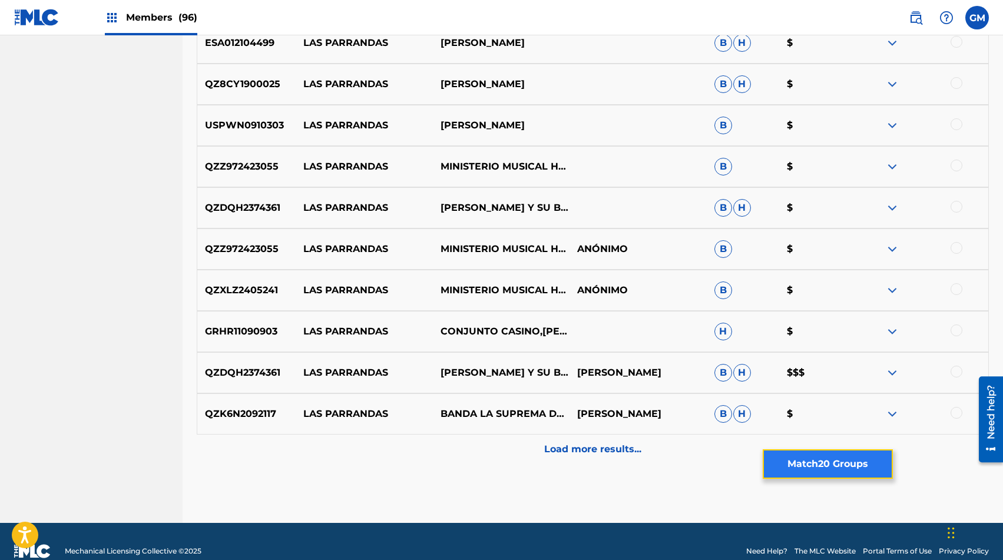
click at [837, 467] on button "Match 20 Groups" at bounding box center [828, 463] width 130 height 29
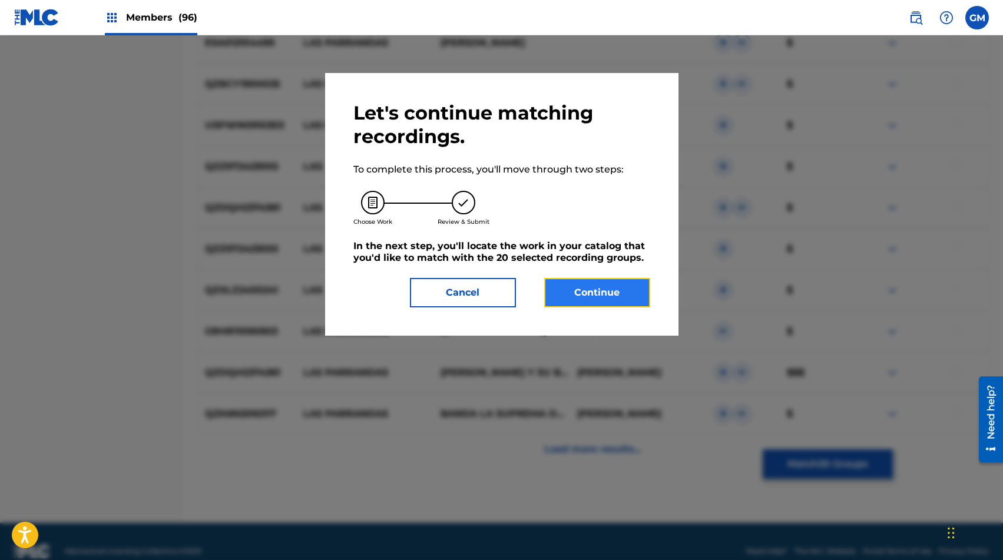
click at [615, 291] on button "Continue" at bounding box center [597, 292] width 106 height 29
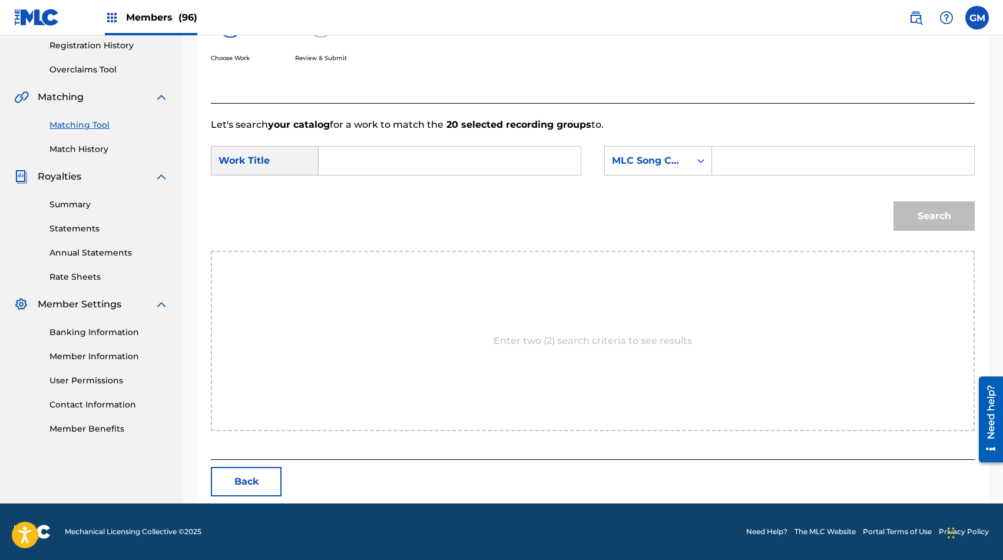
click at [811, 165] on input "Search Form" at bounding box center [843, 161] width 242 height 28
paste input "LE6N3V"
type input "LE6N3V"
click at [466, 154] on input "Search Form" at bounding box center [450, 161] width 242 height 28
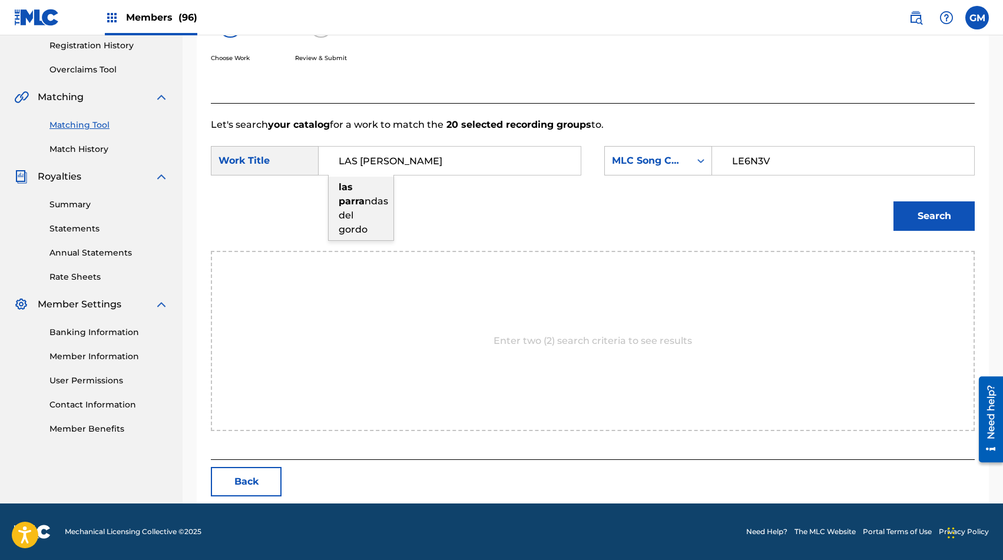
click at [376, 211] on div "las [PERSON_NAME] ndas del gordo" at bounding box center [361, 209] width 65 height 64
type input "las parrandas del gordo"
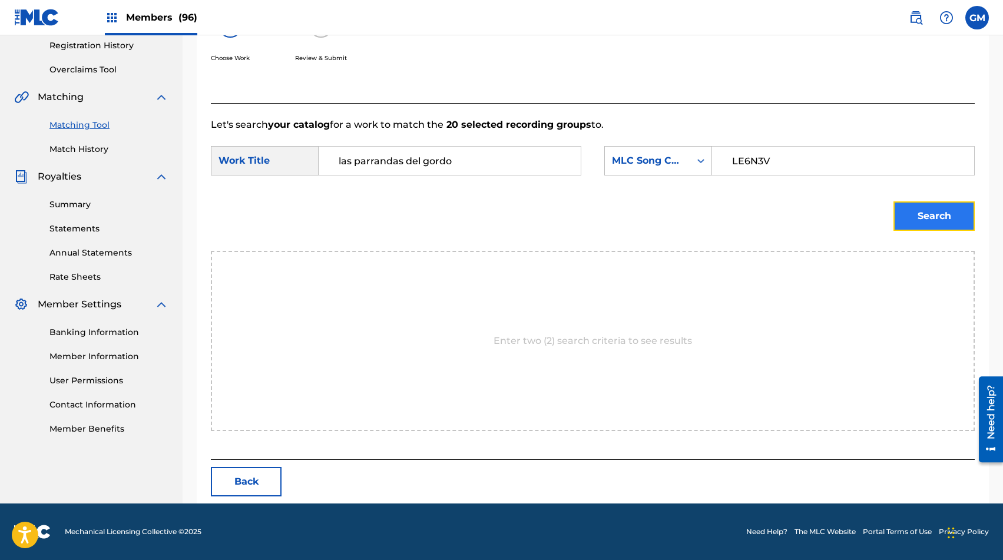
click at [928, 213] on button "Search" at bounding box center [933, 215] width 81 height 29
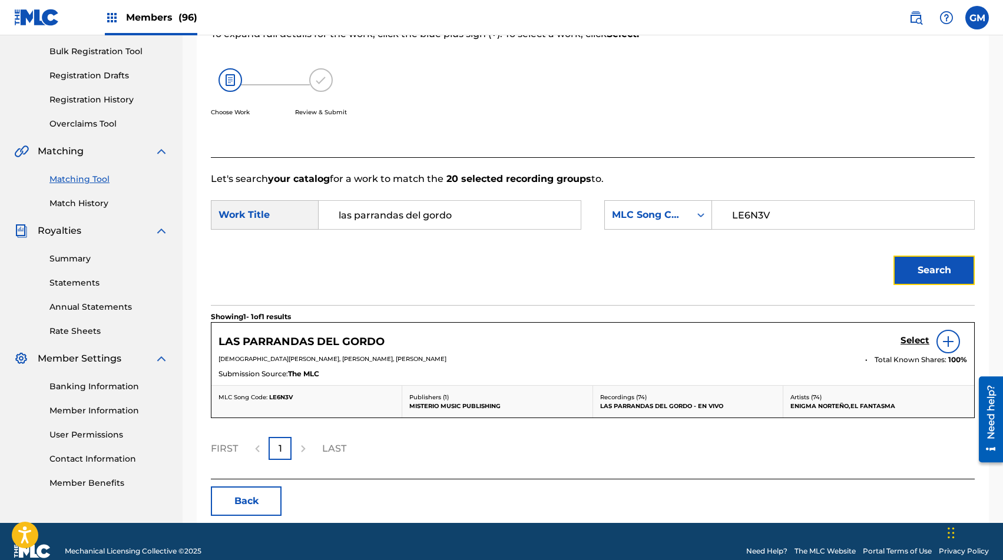
scroll to position [190, 0]
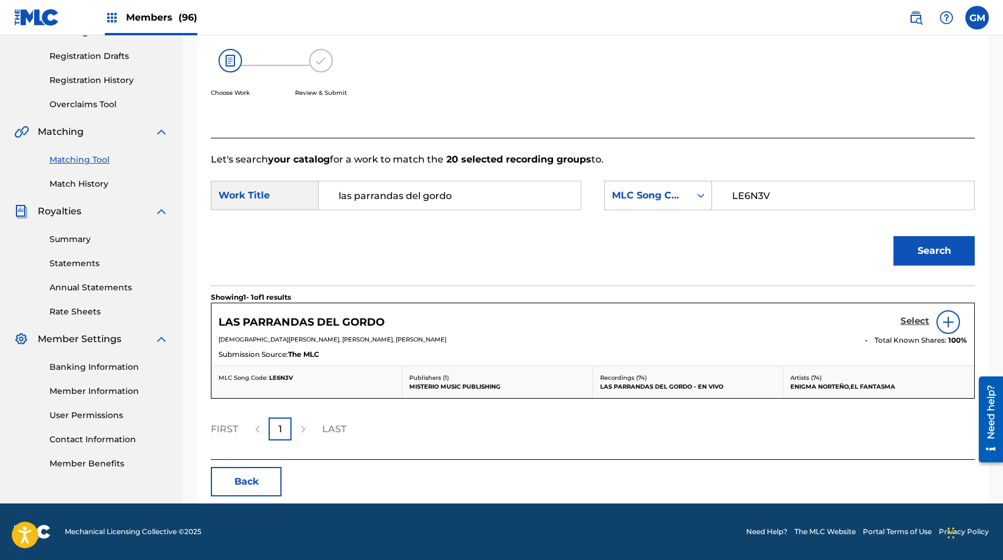
click at [916, 322] on h5 "Select" at bounding box center [914, 321] width 29 height 11
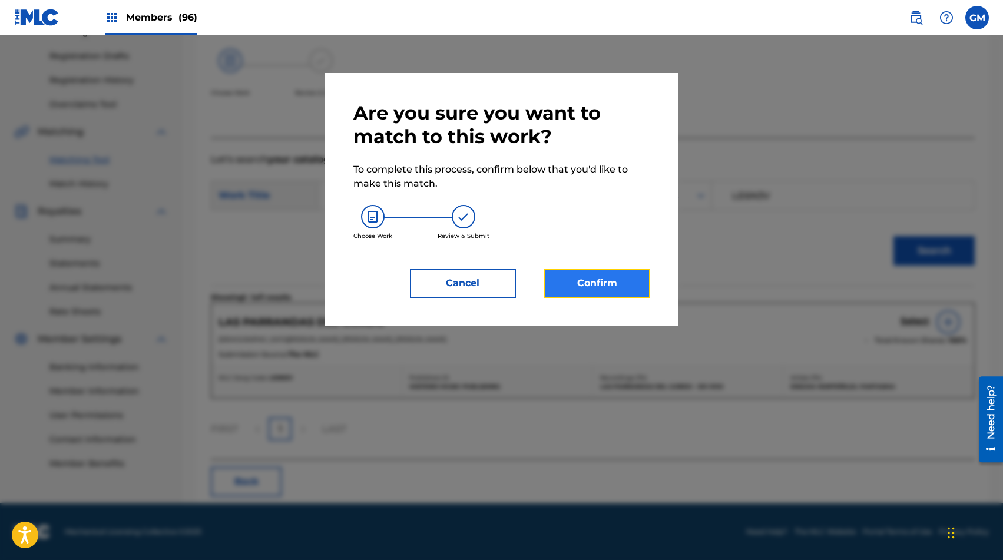
click at [619, 282] on button "Confirm" at bounding box center [597, 283] width 106 height 29
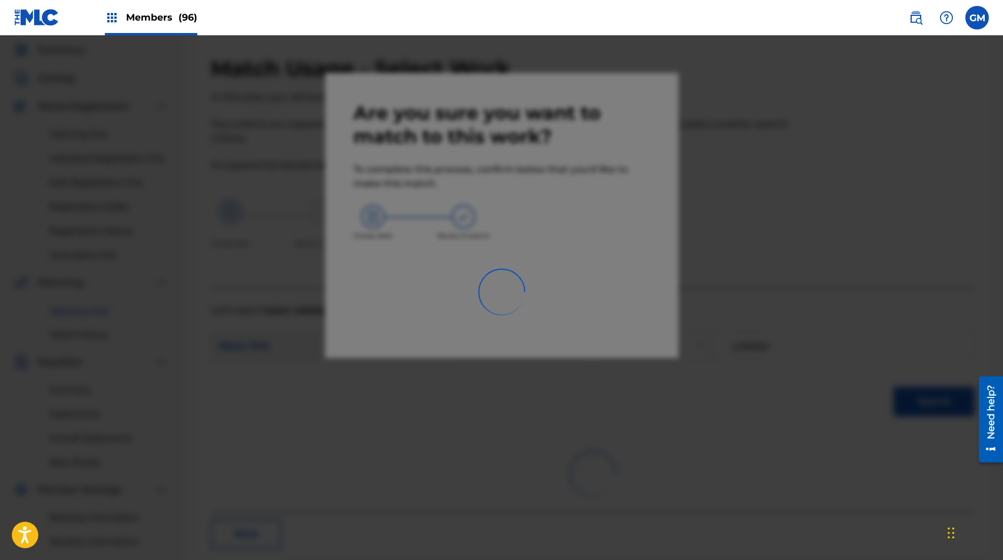
scroll to position [0, 0]
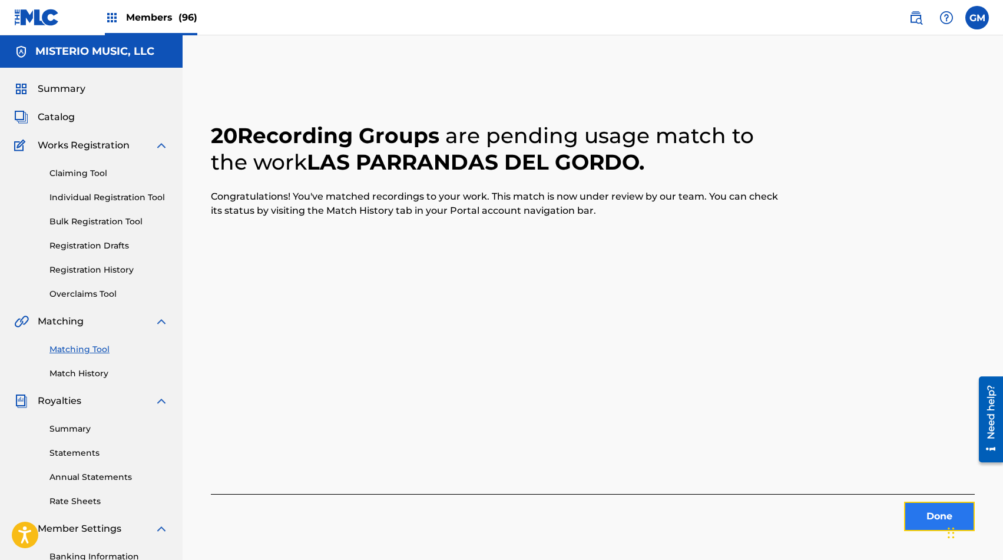
click at [912, 518] on button "Done" at bounding box center [939, 516] width 71 height 29
